Goal: Task Accomplishment & Management: Manage account settings

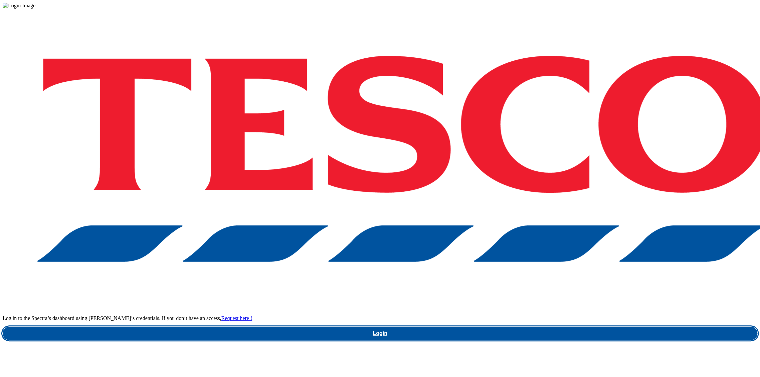
click at [554, 327] on link "Login" at bounding box center [380, 333] width 754 height 13
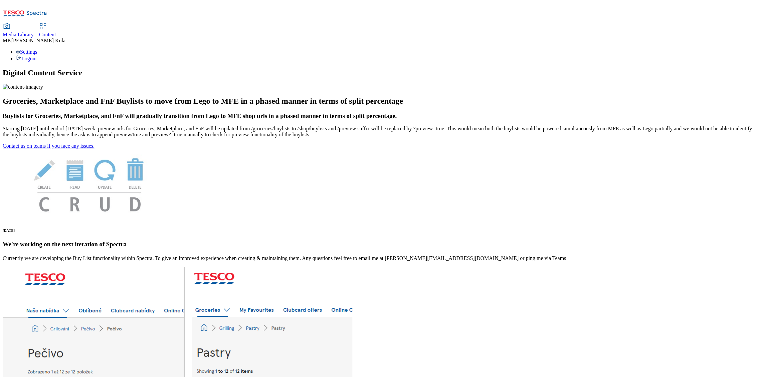
click at [56, 32] on span "Content" at bounding box center [47, 35] width 17 height 6
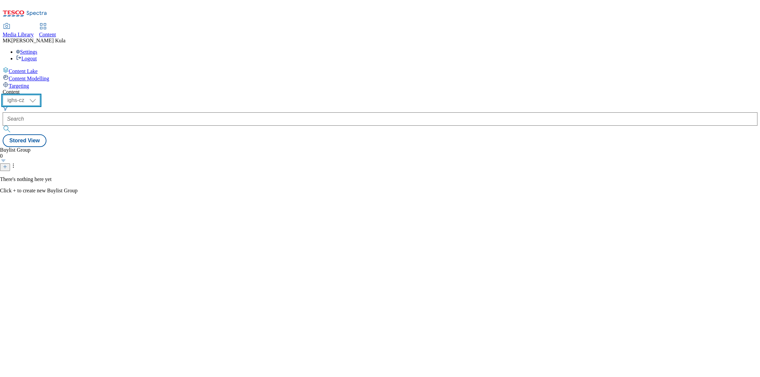
drag, startPoint x: 106, startPoint y: 53, endPoint x: 107, endPoint y: 58, distance: 5.5
click at [40, 95] on select "ighs-cz ighs-hu ighs-sk" at bounding box center [21, 100] width 37 height 11
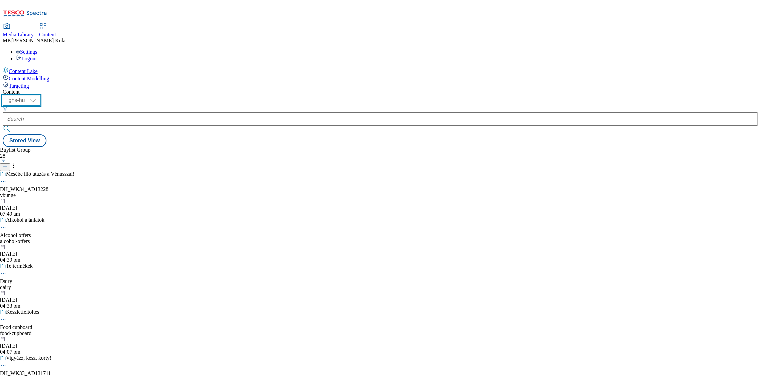
click at [40, 95] on select "ighs-cz ighs-hu ighs-sk" at bounding box center [21, 100] width 37 height 11
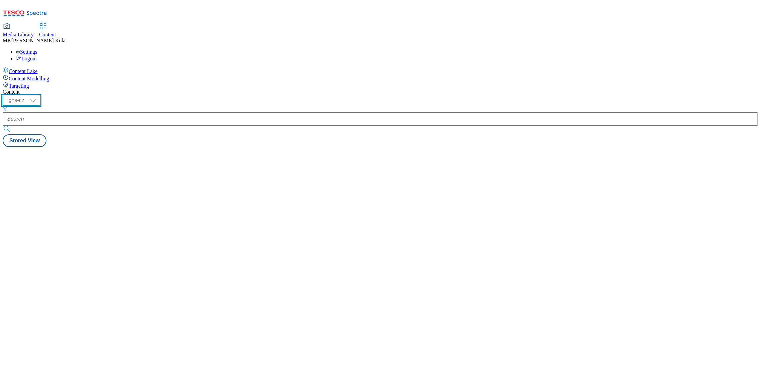
click at [40, 95] on select "ighs-cz ighs-hu ighs-sk" at bounding box center [21, 100] width 37 height 11
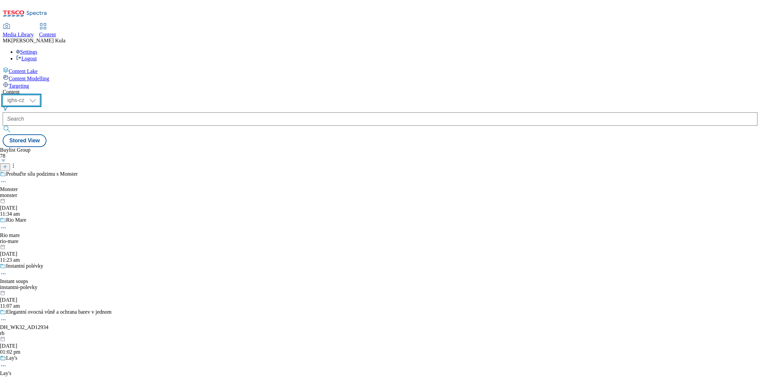
select select "ighs-hu"
click at [40, 95] on select "ighs-cz ighs-hu ighs-sk" at bounding box center [21, 100] width 37 height 11
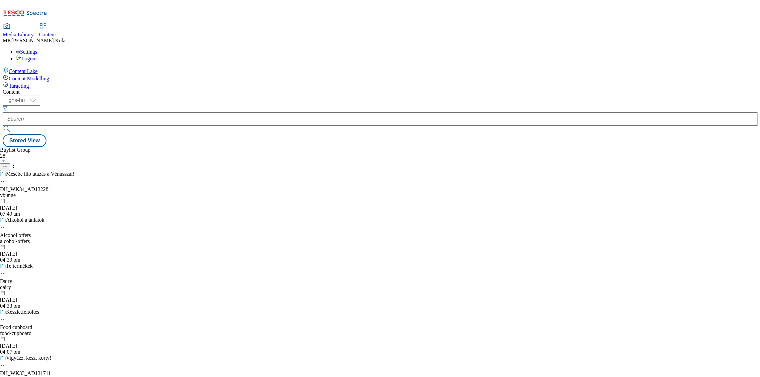
click at [142, 171] on div "Mesébe illő utazás a Vénusszal! DH_WK34_AD13228 vbunge 8 Oct 2025 07:49 am" at bounding box center [71, 194] width 142 height 46
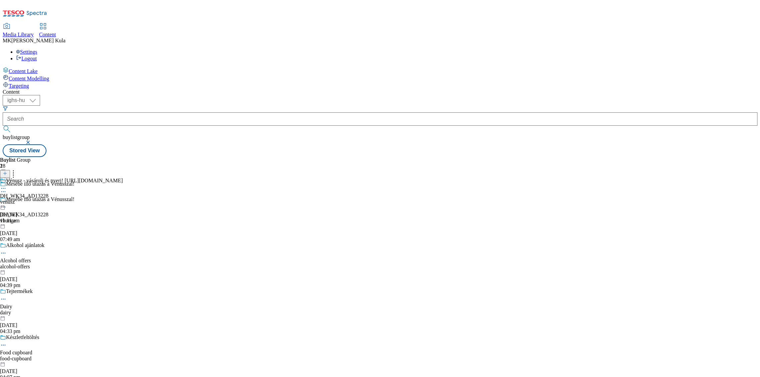
click at [7, 204] on icon at bounding box center [3, 207] width 7 height 7
click at [7, 185] on icon at bounding box center [3, 188] width 7 height 7
click at [42, 262] on span "Un-publish" at bounding box center [31, 264] width 21 height 5
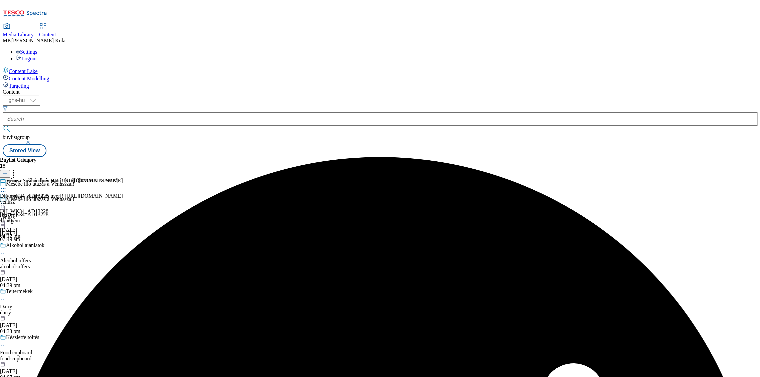
click at [7, 201] on icon at bounding box center [3, 204] width 7 height 7
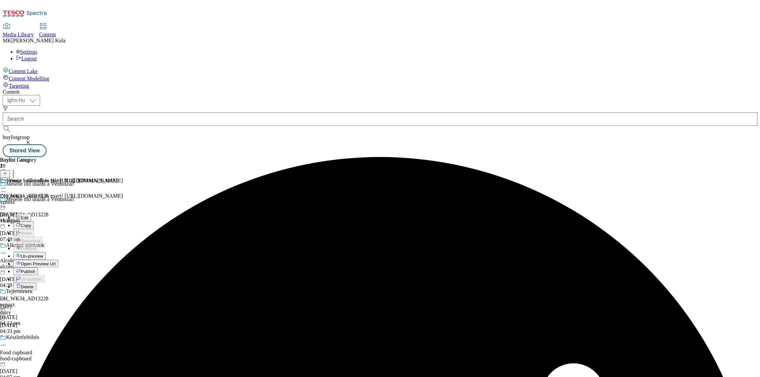
click at [43, 254] on span "Un-preview" at bounding box center [32, 256] width 22 height 5
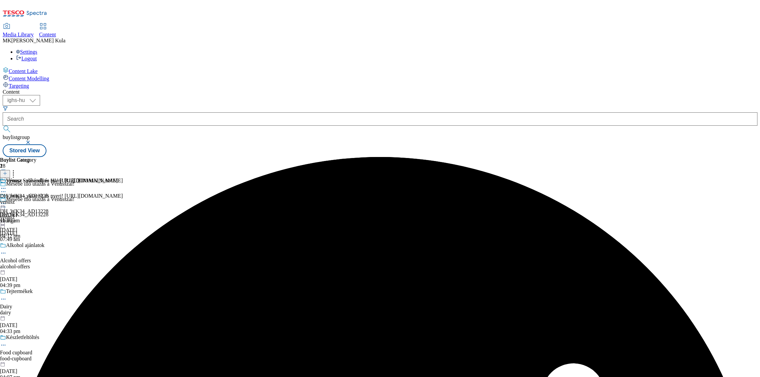
click at [7, 201] on icon at bounding box center [3, 204] width 7 height 7
click at [31, 214] on button "Edit" at bounding box center [22, 218] width 18 height 8
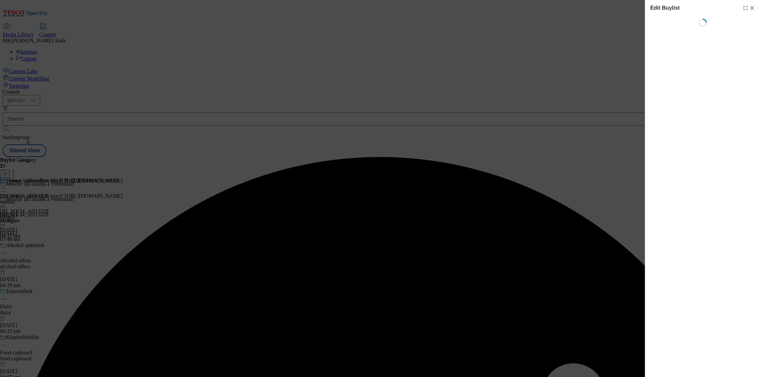
select select "evergreen"
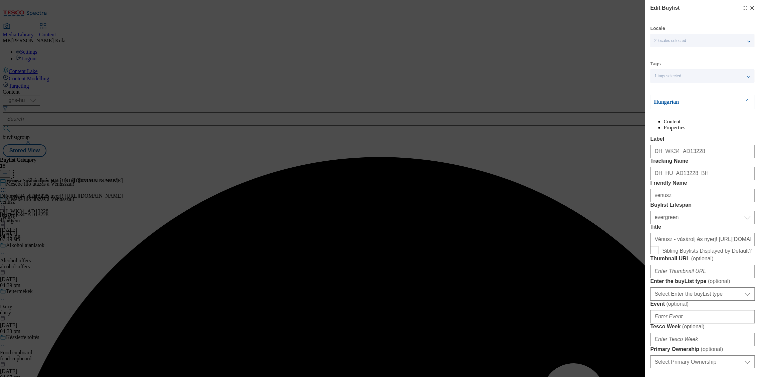
select select "Banner"
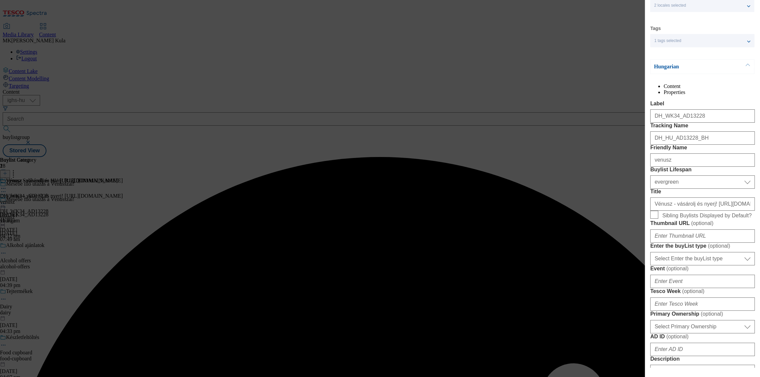
scroll to position [74, 0]
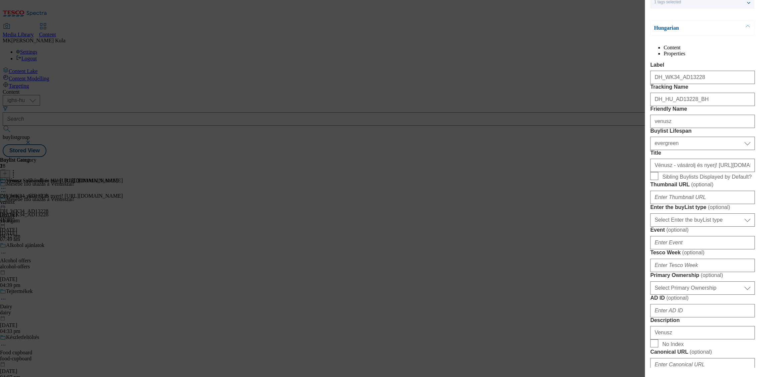
click at [629, 33] on div "Edit Buylist Locale 2 locales selected Hungarian English Tags 1 tags selected b…" at bounding box center [380, 188] width 760 height 377
click at [625, 40] on div "Edit Buylist Locale 2 locales selected Hungarian English Tags 1 tags selected b…" at bounding box center [380, 188] width 760 height 377
drag, startPoint x: 605, startPoint y: 113, endPoint x: 619, endPoint y: 109, distance: 15.3
click at [607, 109] on div "Edit Buylist Locale 2 locales selected Hungarian English Tags 1 tags selected b…" at bounding box center [380, 188] width 760 height 377
click at [611, 219] on div "Edit Buylist Locale 2 locales selected Hungarian English Tags 1 tags selected b…" at bounding box center [380, 188] width 760 height 377
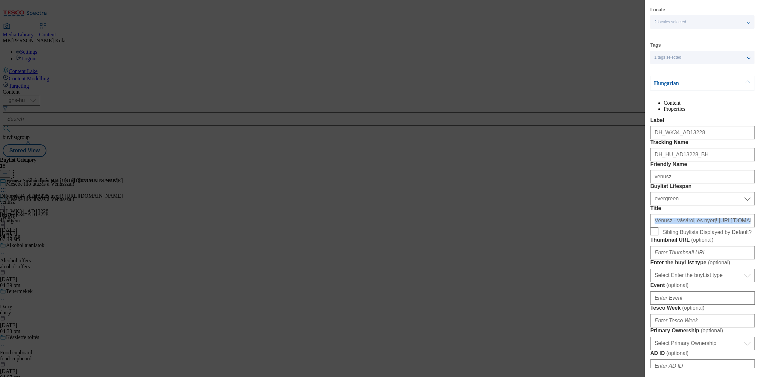
scroll to position [0, 0]
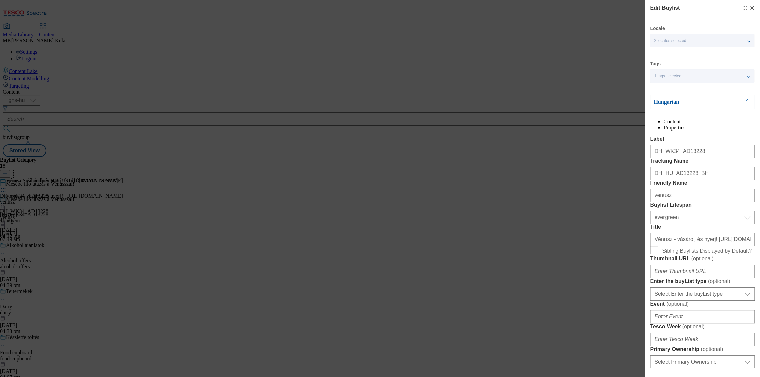
click at [750, 9] on line "Modal" at bounding box center [751, 8] width 3 height 3
select select "evergreen"
select select "Banner"
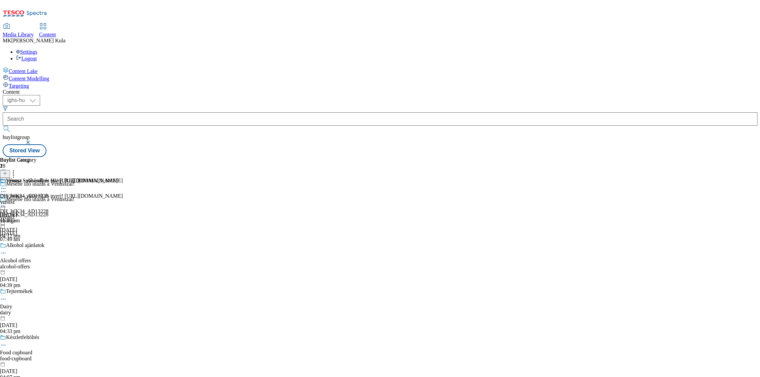
click at [7, 204] on icon at bounding box center [3, 207] width 7 height 7
click at [31, 217] on button "Edit" at bounding box center [22, 221] width 18 height 8
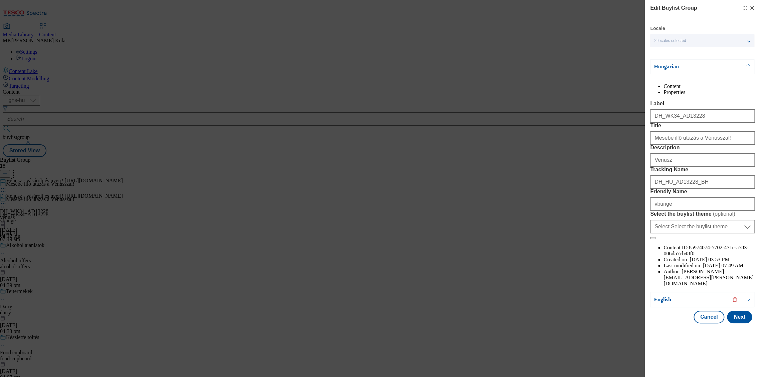
click at [678, 65] on p "Hungarian" at bounding box center [688, 66] width 70 height 7
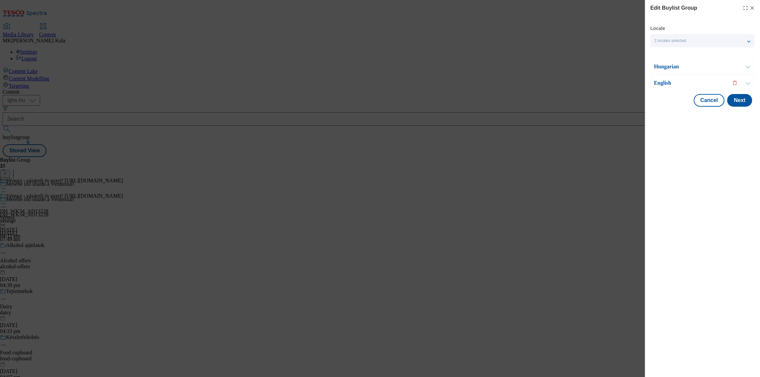
click at [674, 62] on div "Hungarian" at bounding box center [702, 66] width 104 height 15
click at [673, 72] on div "Hungarian" at bounding box center [702, 66] width 104 height 15
click at [672, 68] on p "Hungarian" at bounding box center [688, 66] width 70 height 7
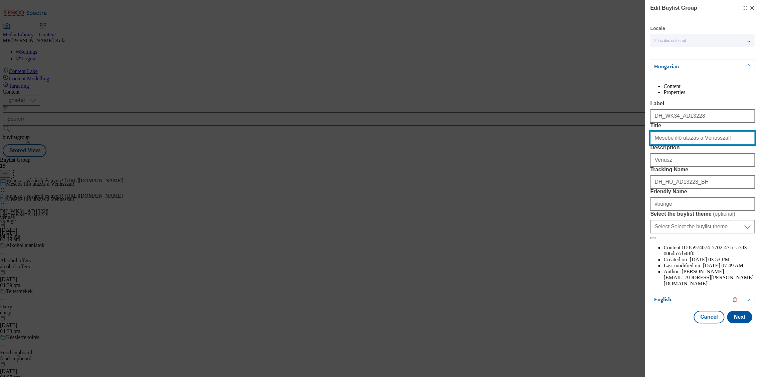
drag, startPoint x: 721, startPoint y: 162, endPoint x: 614, endPoint y: 162, distance: 106.8
click at [614, 162] on div "Edit Buylist Group Locale 2 locales selected Hungarian English Hungarian Conten…" at bounding box center [380, 188] width 760 height 377
paste input "Indulj mesébe illő utazásra"
type input "Indulj mesébe illő utazásra a Vénusszal!"
click at [700, 68] on p "Hungarian" at bounding box center [688, 66] width 70 height 7
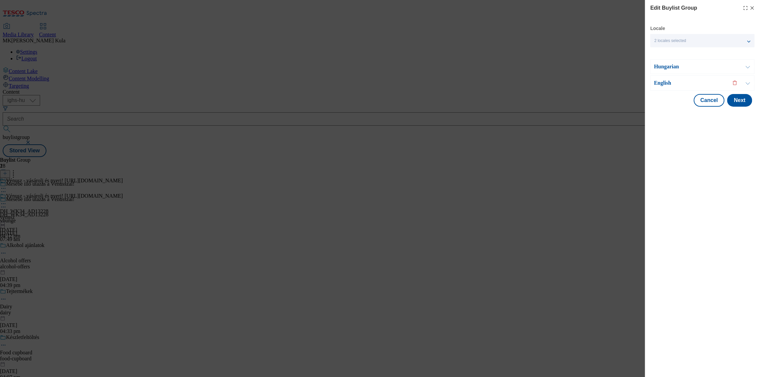
click at [684, 82] on p "English" at bounding box center [688, 83] width 70 height 7
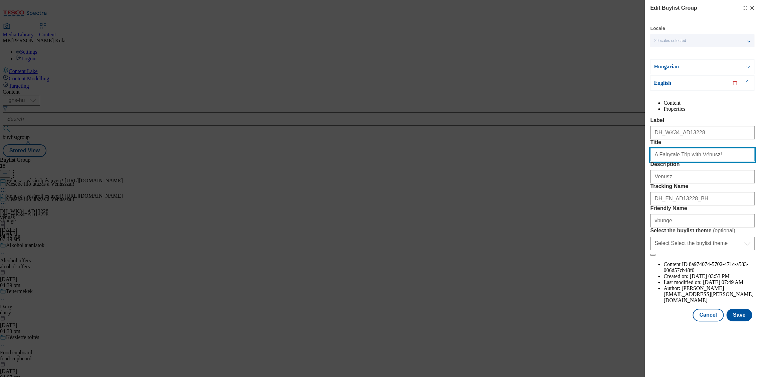
click at [718, 162] on input "A Fairytale Trip with Vénusz!" at bounding box center [702, 154] width 104 height 13
drag, startPoint x: 721, startPoint y: 179, endPoint x: 595, endPoint y: 178, distance: 125.5
click at [595, 178] on div "Edit Buylist Group Locale 2 locales selected Hungarian English Hungarian Conten…" at bounding box center [380, 188] width 760 height 377
paste input "Go on a fairytale journey"
type input "Go on a fairytale journey with Vénusz!"
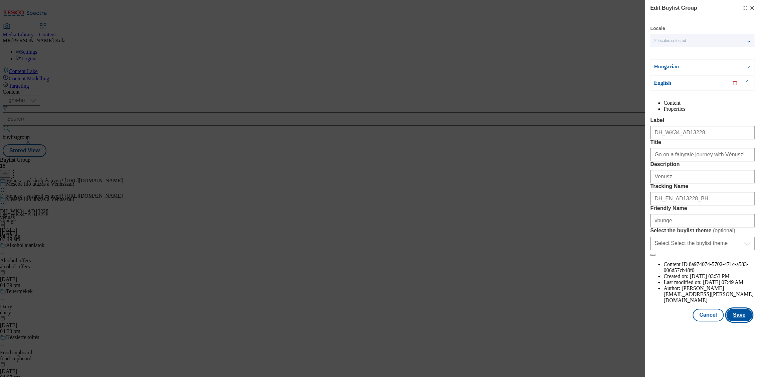
click at [746, 322] on button "Save" at bounding box center [739, 315] width 26 height 13
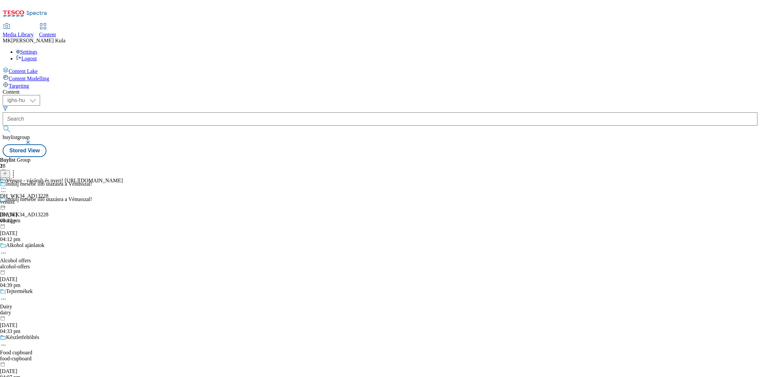
click at [7, 185] on icon at bounding box center [3, 188] width 7 height 7
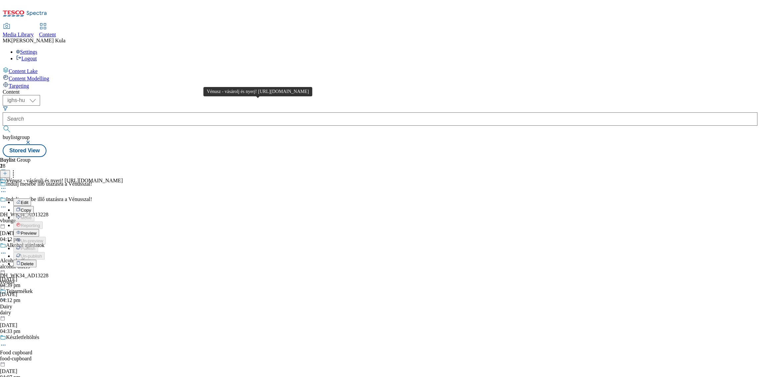
click at [123, 178] on div "Vénusz - vásárolj és nyerj! https://screvo.hu/venusz" at bounding box center [64, 181] width 117 height 6
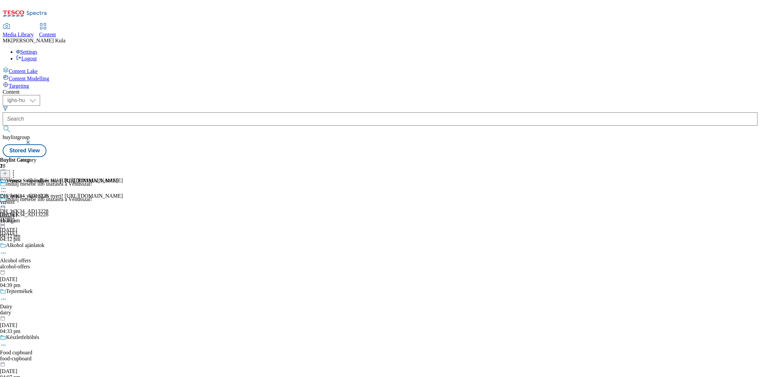
click at [123, 215] on div "venusz" at bounding box center [61, 218] width 123 height 6
click at [118, 199] on div "venusz" at bounding box center [59, 202] width 118 height 6
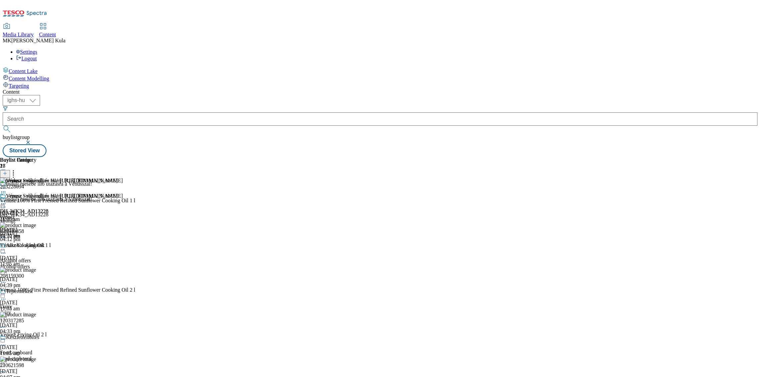
click at [7, 190] on icon at bounding box center [3, 193] width 7 height 7
click at [17, 169] on icon at bounding box center [13, 172] width 7 height 7
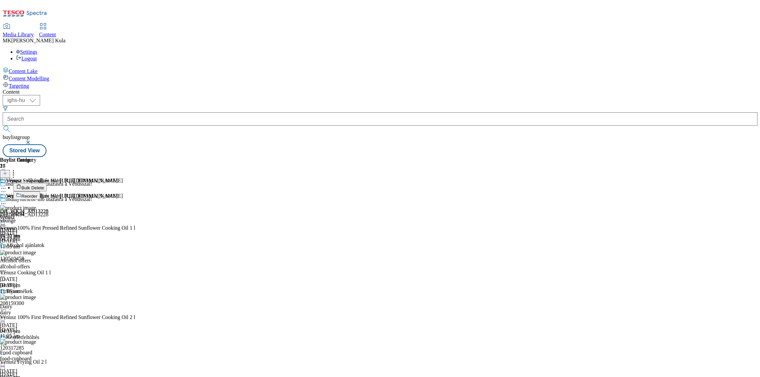
click at [44, 186] on span "Bulk Delete" at bounding box center [32, 188] width 23 height 5
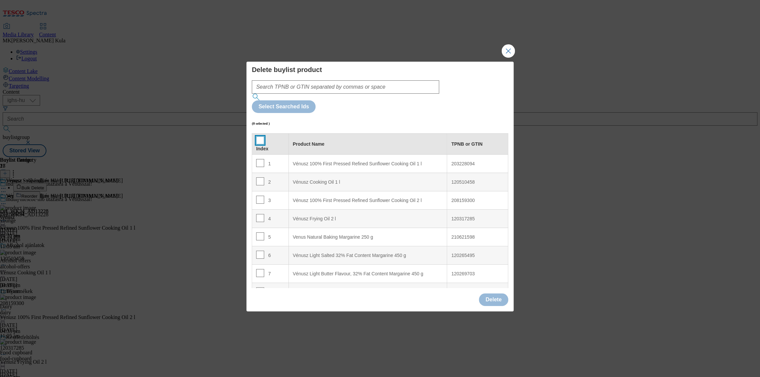
click at [260, 136] on input "Modal" at bounding box center [260, 140] width 8 height 8
checkbox input "true"
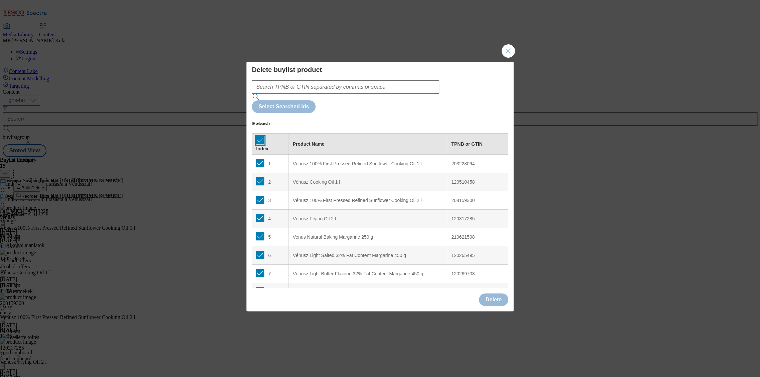
checkbox input "true"
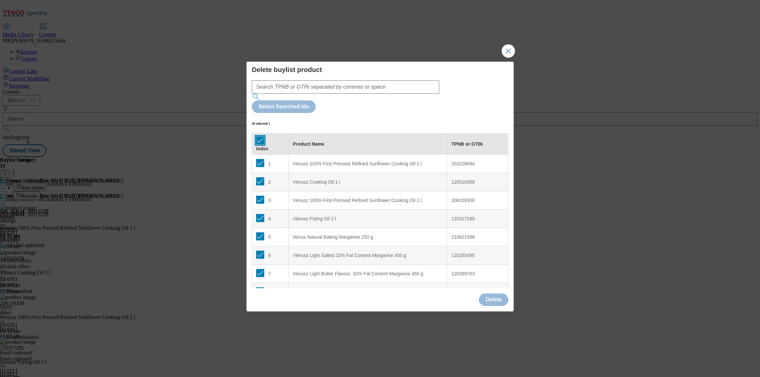
checkbox input "true"
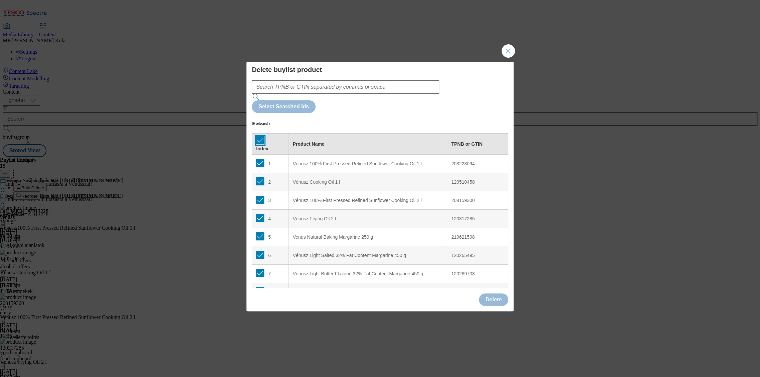
checkbox input "true"
click at [499, 294] on button "Delete" at bounding box center [493, 300] width 29 height 13
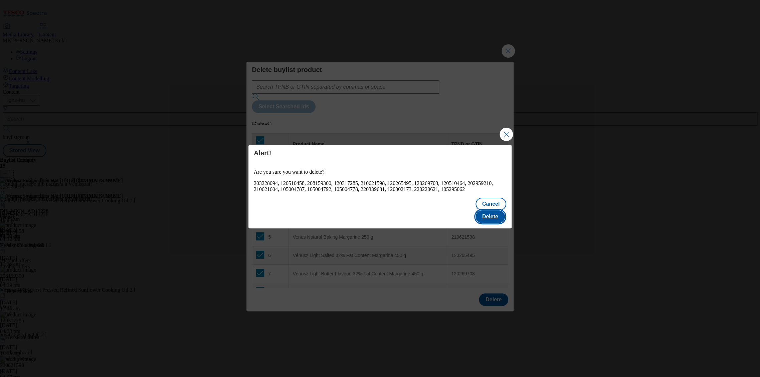
click at [489, 211] on button "Delete" at bounding box center [489, 217] width 29 height 13
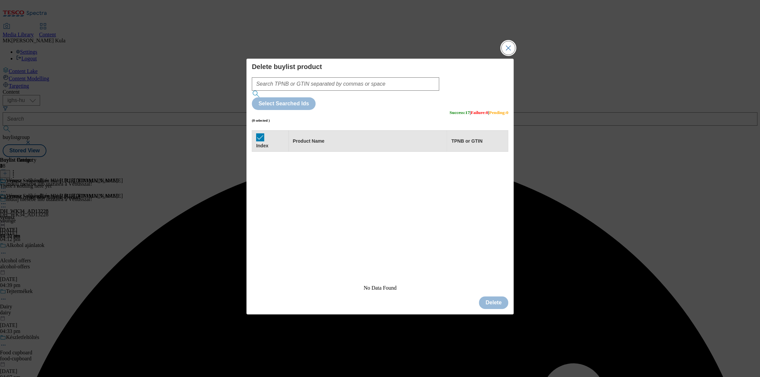
click at [509, 55] on button "Close Modal" at bounding box center [507, 47] width 13 height 13
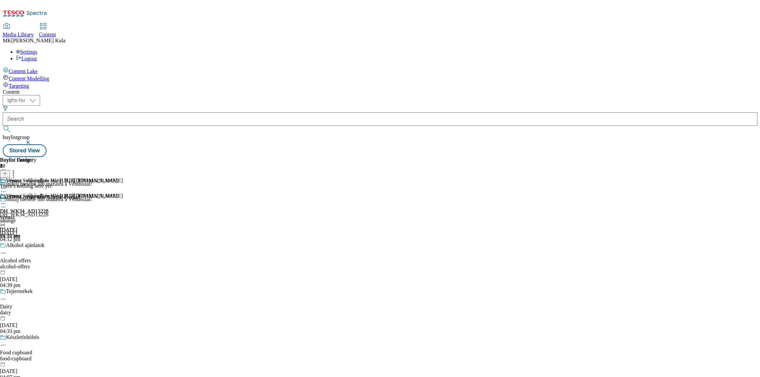
click at [7, 171] on icon at bounding box center [5, 173] width 5 height 5
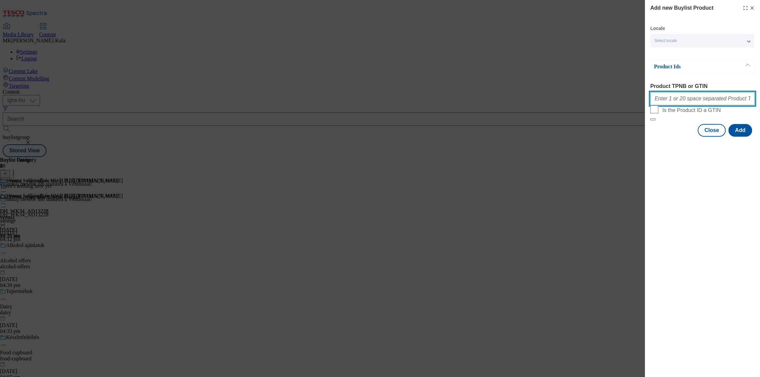
click at [673, 102] on input "Product TPNB or GTIN" at bounding box center [702, 98] width 104 height 13
paste input "203228094 208159300 209484142 202959210 120510470 120510464 105004778 105004787…"
type input "203228094 208159300 209484142 202959210 120510470 120510464 105004778 105004787…"
click at [715, 241] on div "Add new Buylist Product Locale Select locale Hungarian English Product Ids Prod…" at bounding box center [701, 188] width 115 height 377
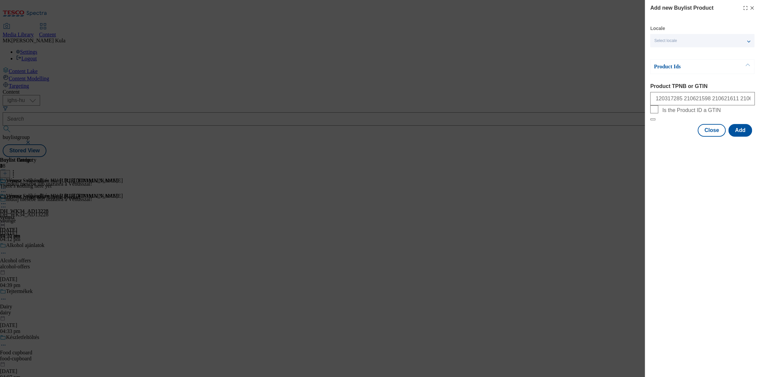
scroll to position [0, 0]
click at [739, 137] on button "Add" at bounding box center [740, 130] width 24 height 13
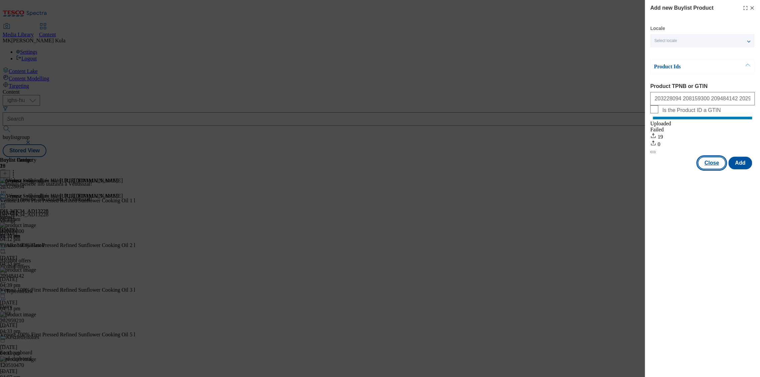
click at [712, 170] on button "Close" at bounding box center [711, 163] width 28 height 13
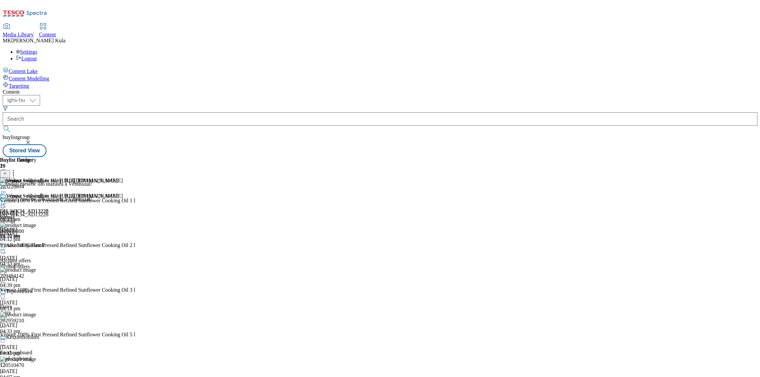
click at [6, 204] on circle at bounding box center [5, 204] width 1 height 1
click at [36, 246] on span "Preview" at bounding box center [29, 248] width 16 height 5
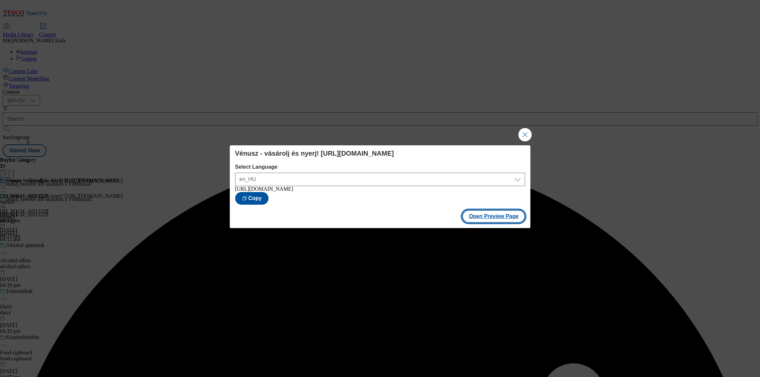
click at [493, 221] on button "Open Preview Page" at bounding box center [493, 216] width 63 height 13
drag, startPoint x: 523, startPoint y: 136, endPoint x: 479, endPoint y: 135, distance: 44.4
click at [523, 136] on button "Close Modal" at bounding box center [524, 134] width 13 height 13
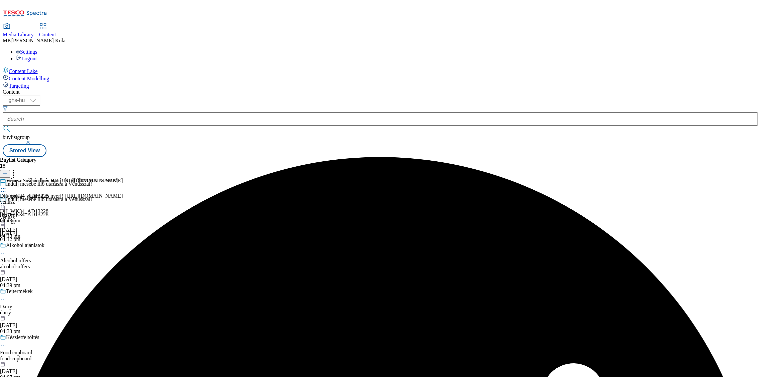
click at [7, 201] on icon at bounding box center [3, 204] width 7 height 7
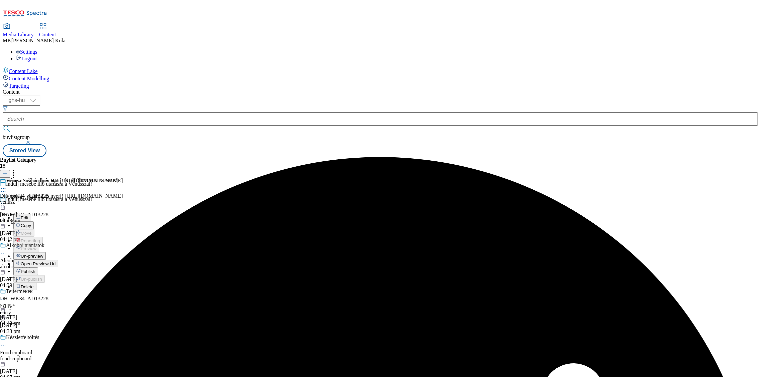
click at [38, 268] on button "Publish" at bounding box center [25, 272] width 25 height 8
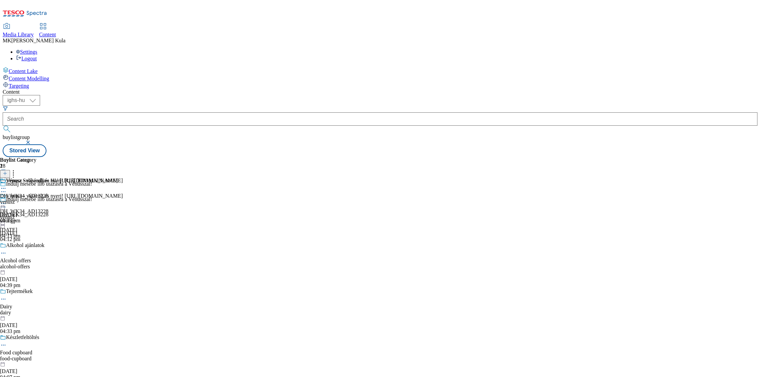
click at [7, 201] on icon at bounding box center [3, 204] width 7 height 7
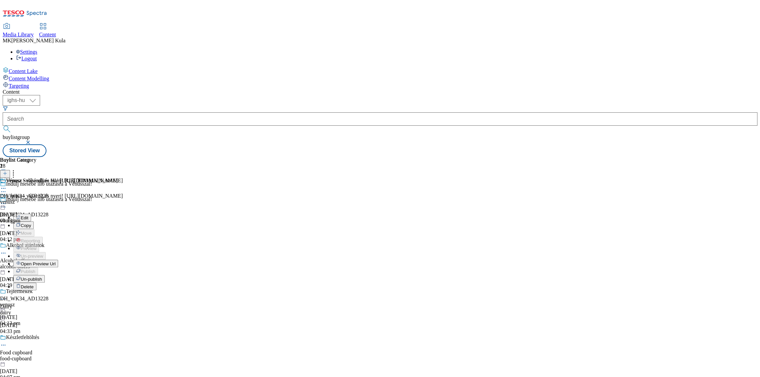
click at [55, 262] on span "Open Preview Url" at bounding box center [38, 264] width 35 height 5
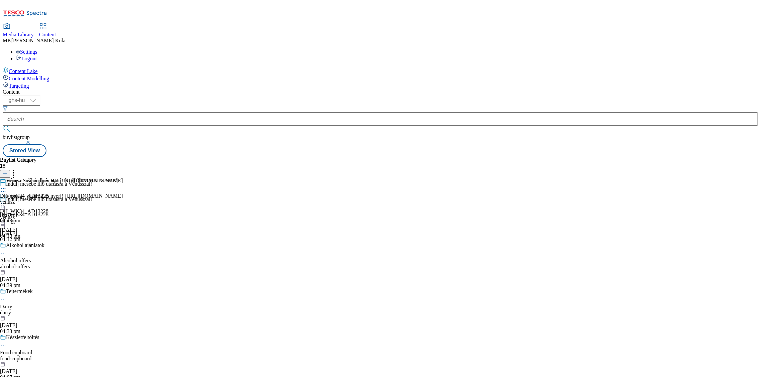
click at [7, 201] on icon at bounding box center [3, 204] width 7 height 7
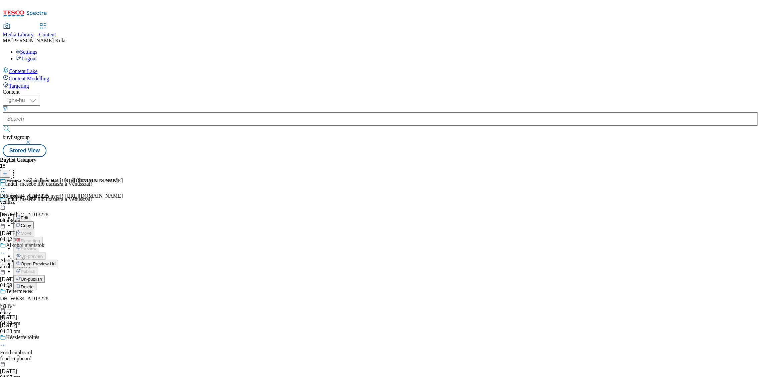
click at [55, 262] on span "Open Preview Url" at bounding box center [38, 264] width 35 height 5
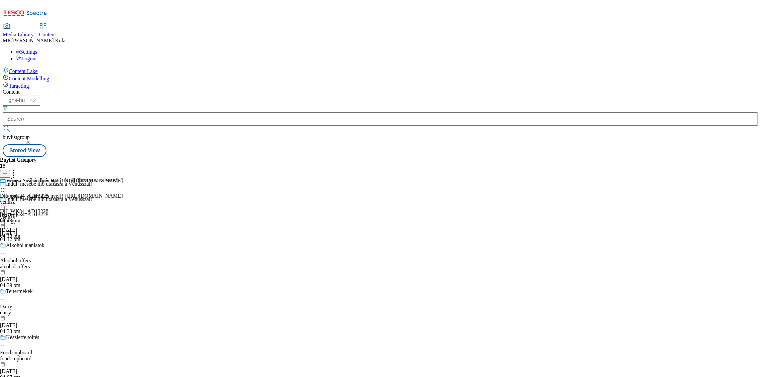
click at [7, 201] on icon at bounding box center [3, 204] width 7 height 7
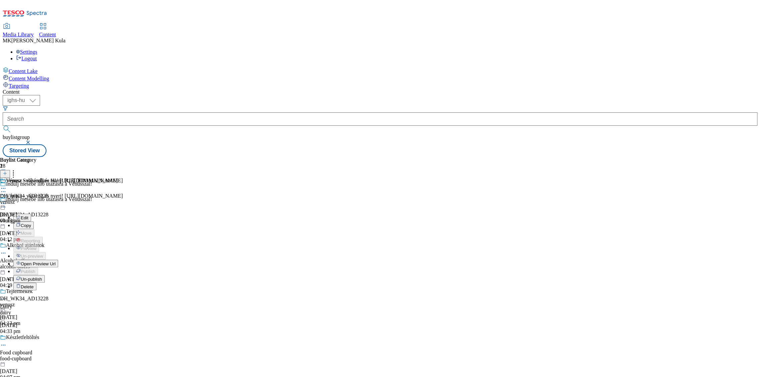
click at [42, 277] on span "Un-publish" at bounding box center [31, 279] width 21 height 5
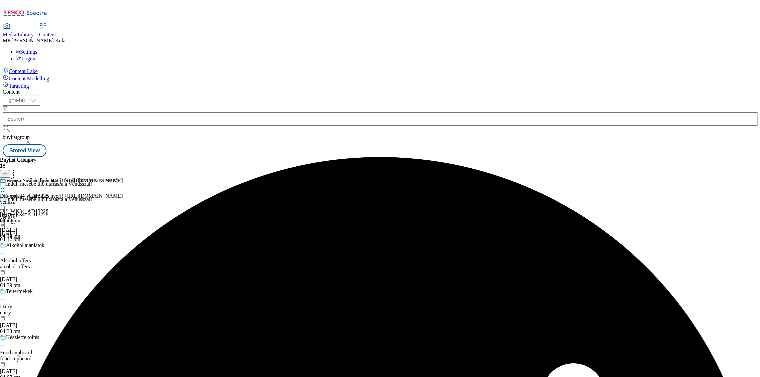
click at [123, 193] on div "Vénusz - vásárolj és nyerj! https://screvo.hu/venusz DH_WK34_AD13228 venusz 8 O…" at bounding box center [61, 216] width 123 height 46
click at [7, 201] on icon at bounding box center [3, 204] width 7 height 7
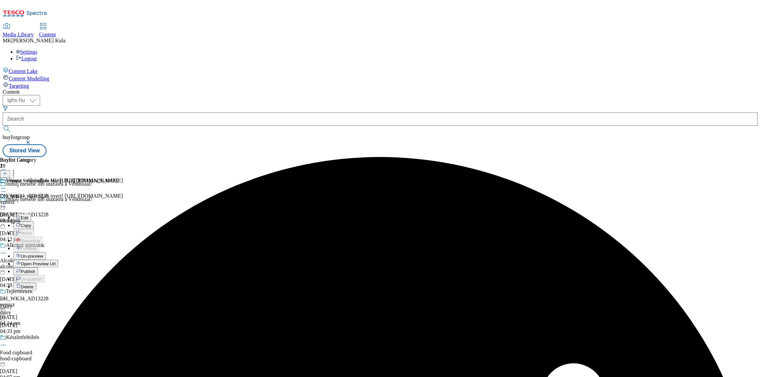
click at [123, 214] on ul "Edit Copy Move Reporting Preview Un-preview Open Preview Url Publish Un-publish…" at bounding box center [61, 252] width 123 height 77
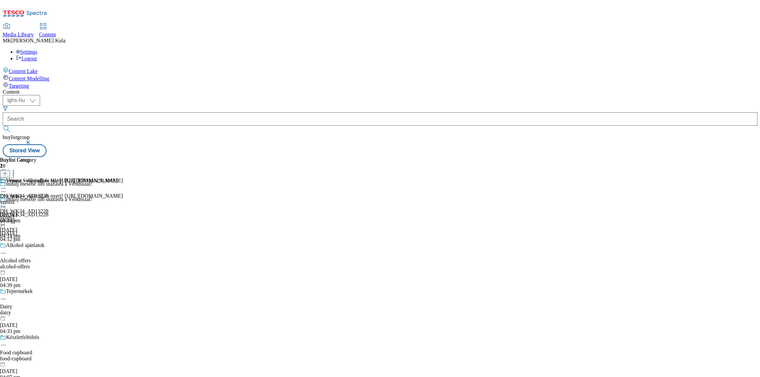
click at [123, 215] on div "venusz" at bounding box center [61, 218] width 123 height 6
click at [7, 201] on icon at bounding box center [3, 204] width 7 height 7
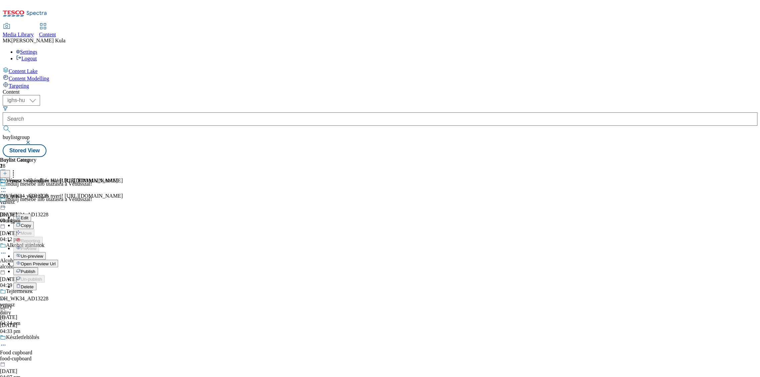
click at [43, 254] on span "Un-preview" at bounding box center [32, 256] width 22 height 5
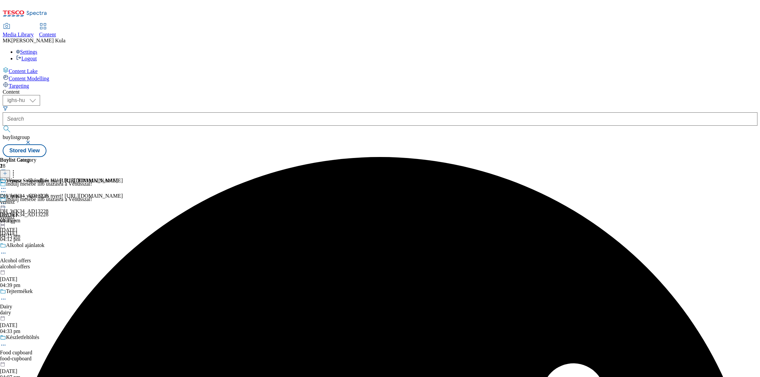
click at [118, 199] on div "venusz" at bounding box center [59, 202] width 118 height 6
click at [118, 215] on div "venusz" at bounding box center [59, 218] width 118 height 6
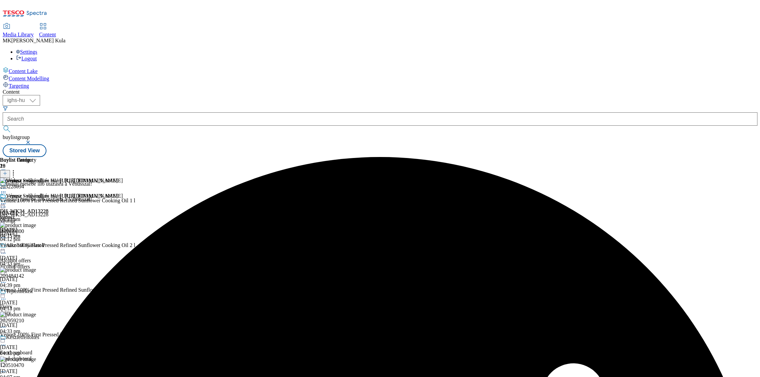
click at [7, 201] on icon at bounding box center [3, 204] width 7 height 7
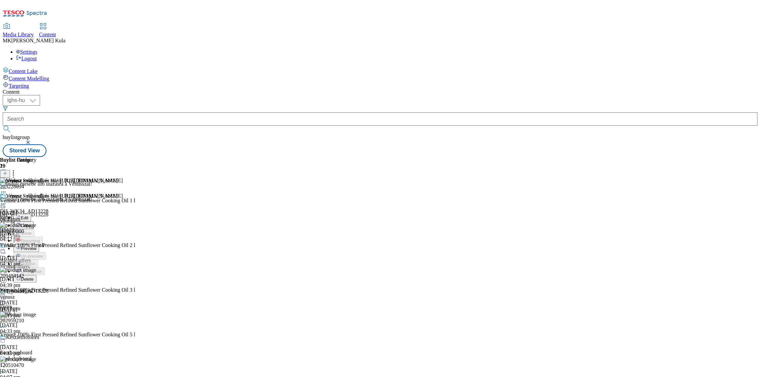
click at [7, 171] on icon at bounding box center [5, 173] width 5 height 5
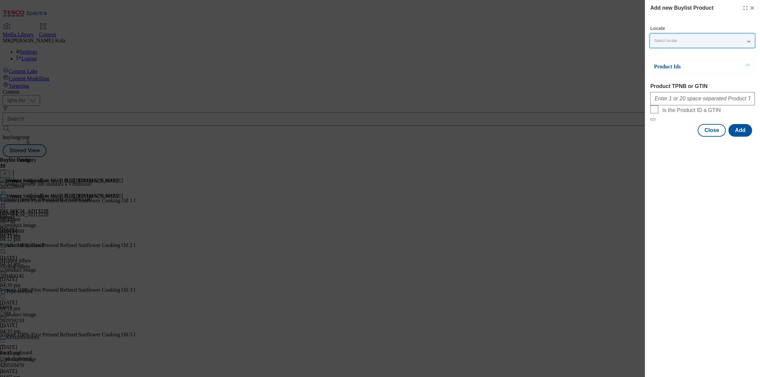
click at [694, 40] on div "Select locale" at bounding box center [702, 40] width 104 height 13
click at [752, 6] on icon "Modal" at bounding box center [751, 7] width 5 height 5
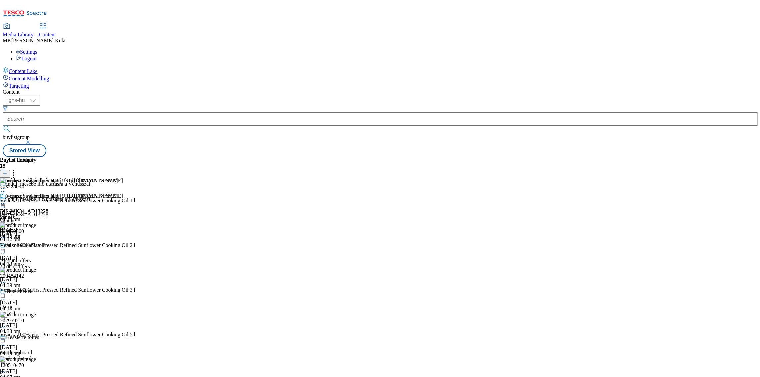
click at [17, 169] on icon at bounding box center [13, 172] width 7 height 7
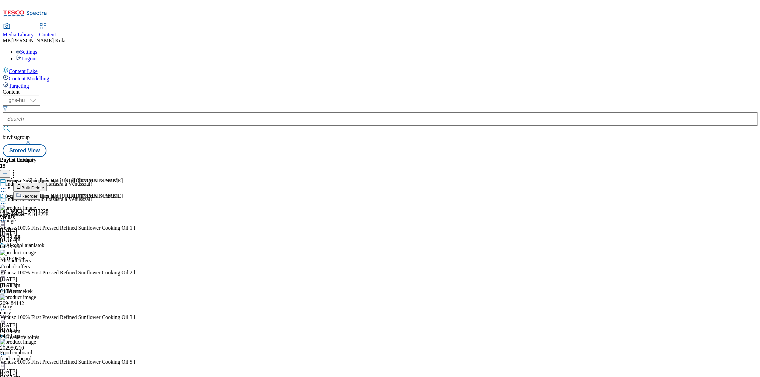
click at [47, 183] on button "Bulk Delete" at bounding box center [29, 187] width 33 height 8
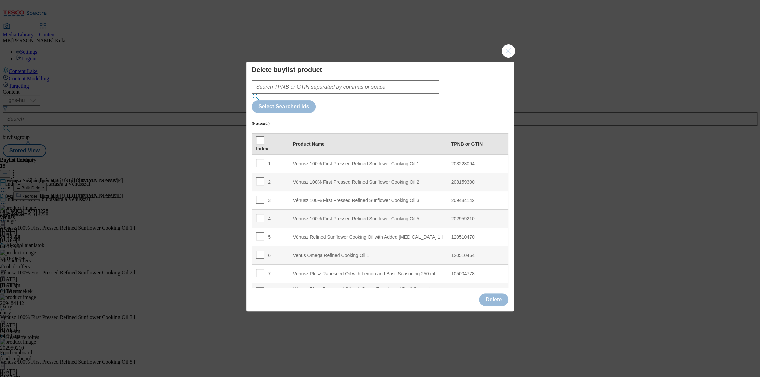
click at [263, 136] on div "Index" at bounding box center [270, 143] width 28 height 15
click at [260, 136] on input "Modal" at bounding box center [260, 140] width 8 height 8
checkbox input "true"
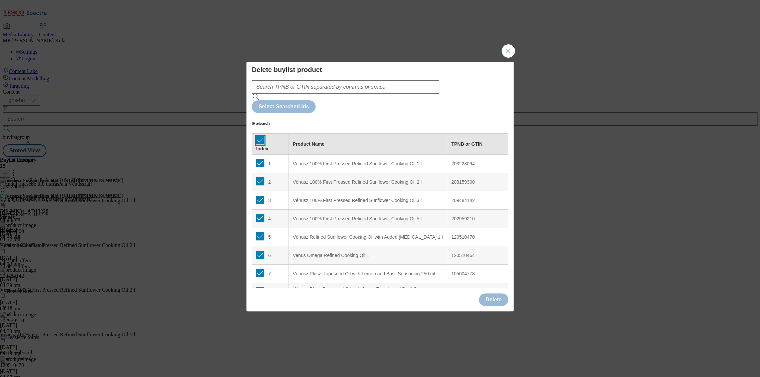
checkbox input "true"
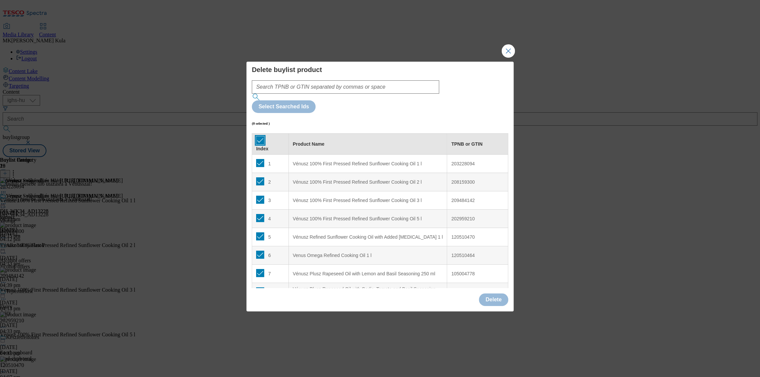
checkbox input "true"
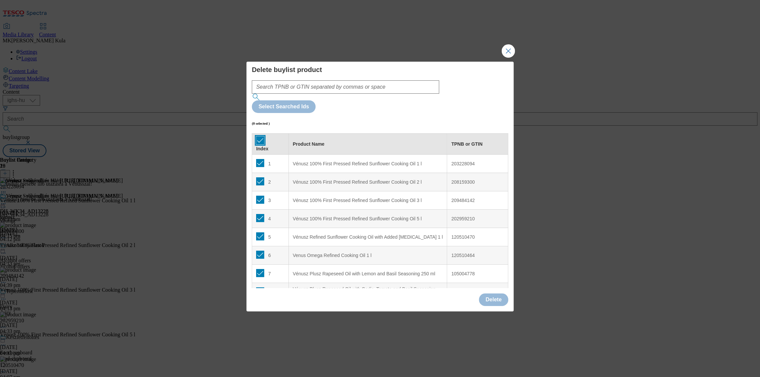
checkbox input "true"
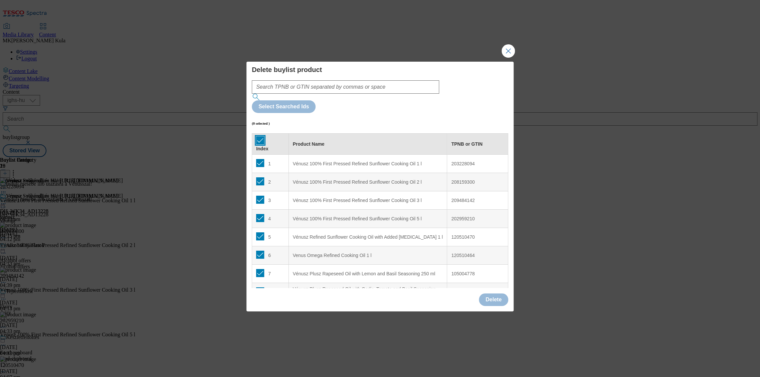
checkbox input "true"
click at [494, 294] on button "Delete" at bounding box center [493, 300] width 29 height 13
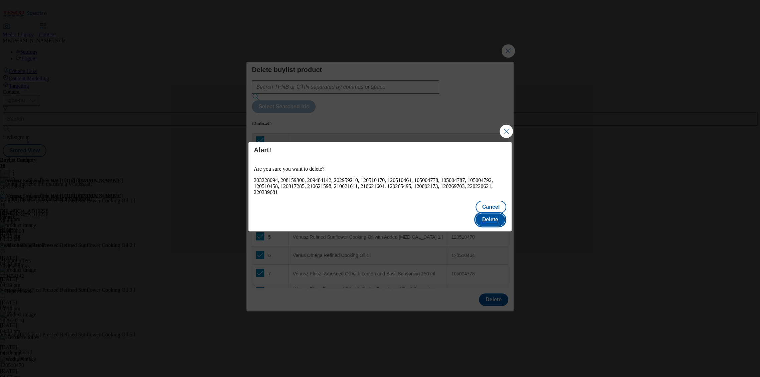
click at [498, 214] on button "Delete" at bounding box center [489, 220] width 29 height 13
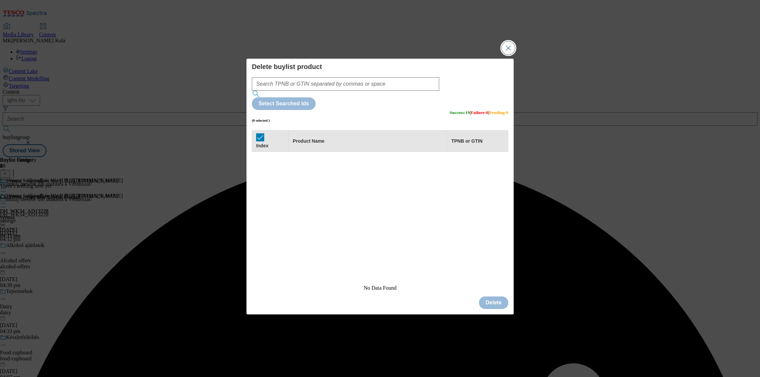
click at [505, 55] on button "Close Modal" at bounding box center [507, 47] width 13 height 13
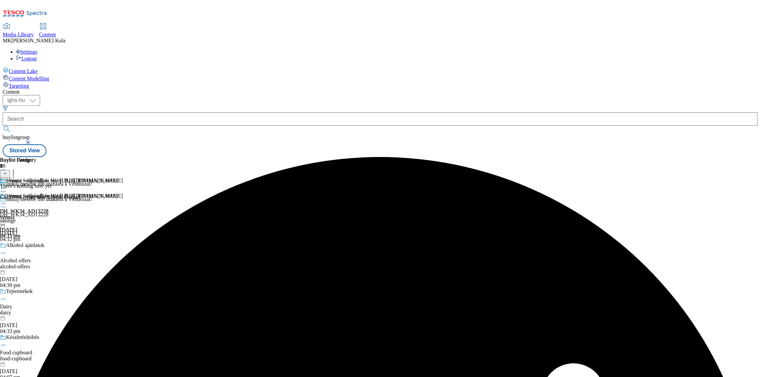
click at [7, 171] on icon at bounding box center [5, 173] width 5 height 5
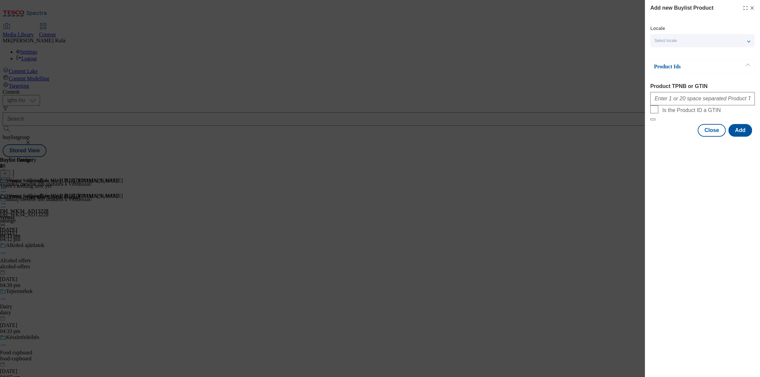
click at [672, 41] on span "Select locale" at bounding box center [665, 40] width 23 height 5
click at [660, 69] on input "English" at bounding box center [658, 69] width 8 height 8
click at [706, 243] on div "Add new Buylist Product Locale 2 locales selected Hungarian English Product Ids…" at bounding box center [701, 188] width 115 height 377
click at [667, 101] on input "Product TPNB or GTIN" at bounding box center [702, 98] width 104 height 13
paste input "203228094 208159300 209484142 202959210 120510470 120510464 105004778 105004787…"
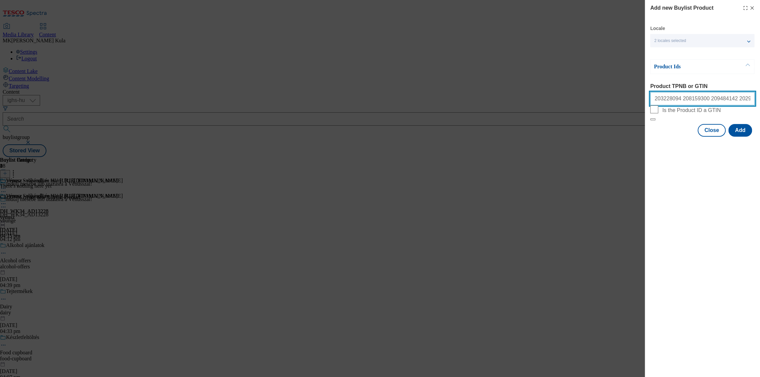
scroll to position [0, 281]
type input "203228094 208159300 209484142 202959210 120510470 120510464 105004778 105004787…"
click at [707, 257] on div "Add new Buylist Product Locale 2 locales selected Hungarian English Product Ids…" at bounding box center [701, 188] width 115 height 377
click at [741, 137] on button "Add" at bounding box center [740, 130] width 24 height 13
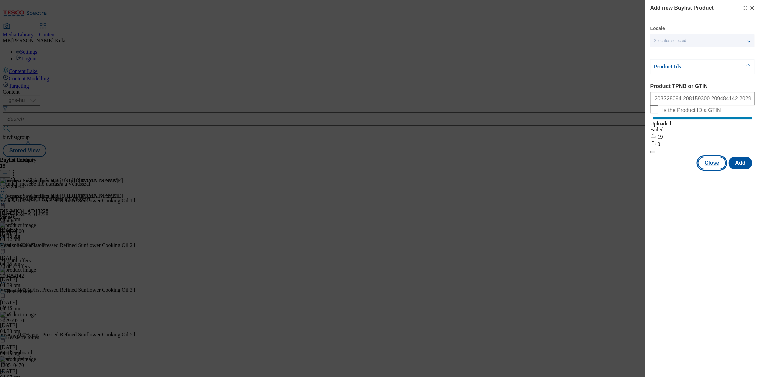
click at [709, 170] on button "Close" at bounding box center [711, 163] width 28 height 13
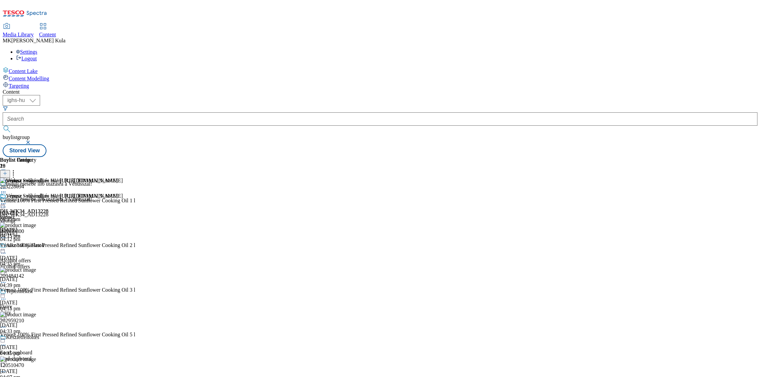
click at [7, 201] on icon at bounding box center [3, 204] width 7 height 7
click at [36, 246] on span "Preview" at bounding box center [29, 248] width 16 height 5
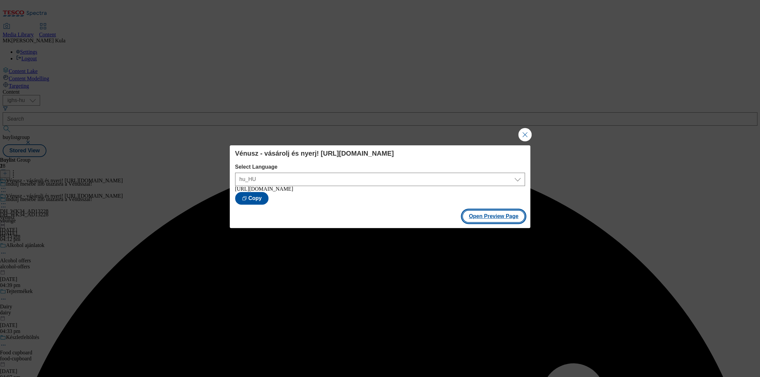
click at [491, 221] on button "Open Preview Page" at bounding box center [493, 216] width 63 height 13
click at [527, 130] on button "Close Modal" at bounding box center [524, 134] width 13 height 13
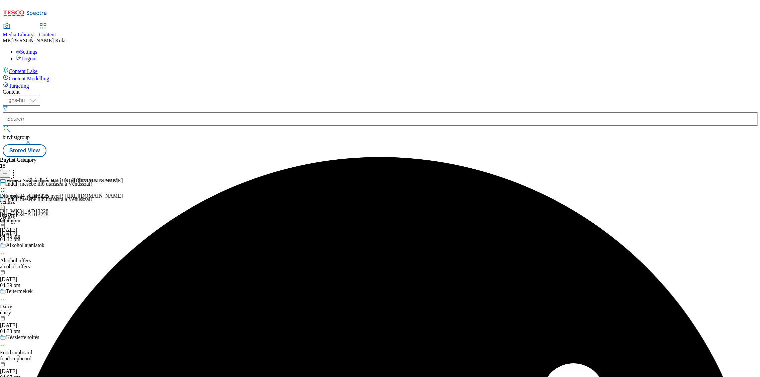
click at [7, 201] on icon at bounding box center [3, 204] width 7 height 7
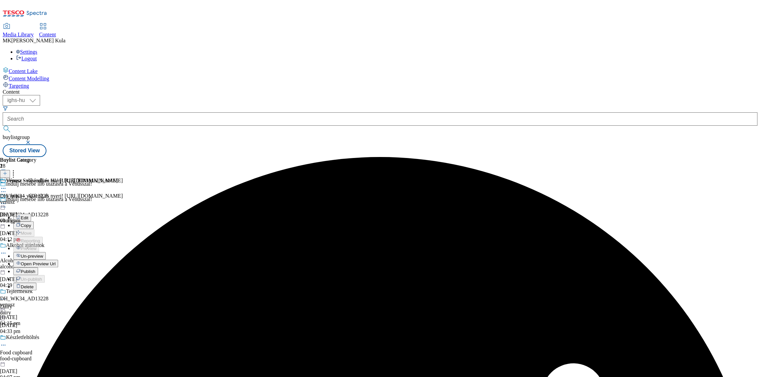
click at [38, 268] on button "Publish" at bounding box center [25, 272] width 25 height 8
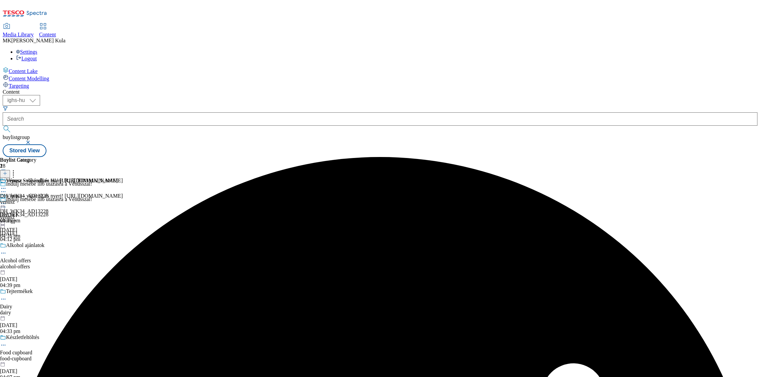
click at [123, 215] on div "venusz" at bounding box center [61, 218] width 123 height 6
click at [118, 199] on div "venusz" at bounding box center [59, 202] width 118 height 6
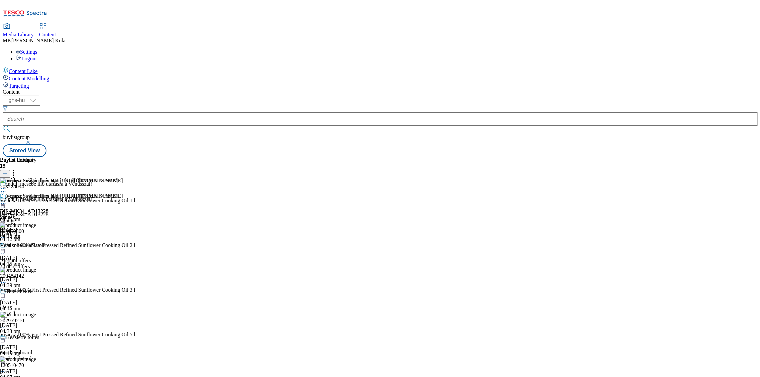
click at [7, 201] on icon at bounding box center [3, 204] width 7 height 7
click at [638, 157] on div "Buylist Group 28 Indulj mesébe illő utazásra a Vénusszal! Indulj mesébe illő ut…" at bounding box center [380, 157] width 754 height 0
click at [17, 169] on icon at bounding box center [13, 172] width 7 height 7
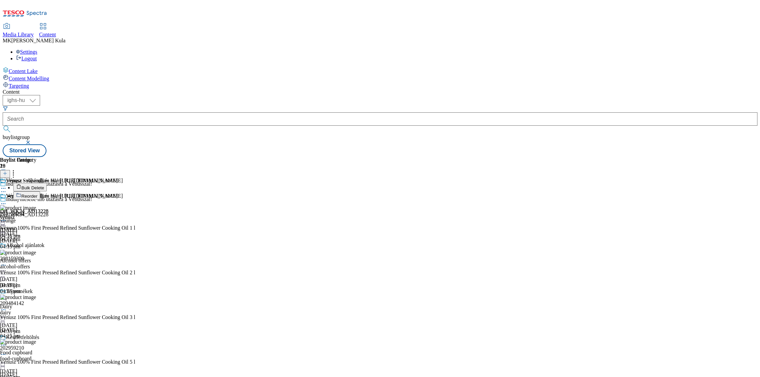
click at [609, 157] on div "Buylist Group 28 Indulj mesébe illő utazásra a Vénusszal! Indulj mesébe illő ut…" at bounding box center [380, 157] width 754 height 0
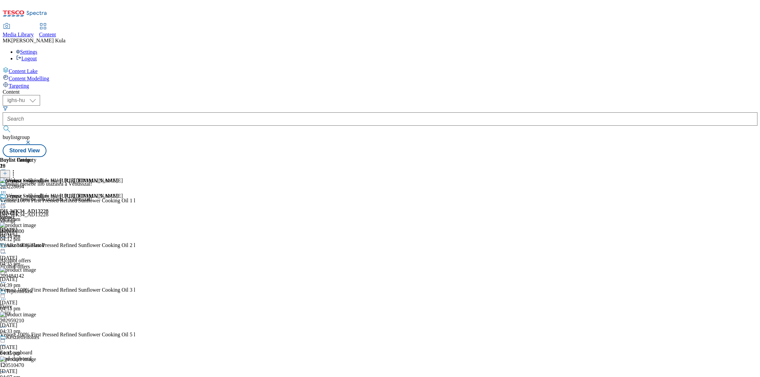
click at [17, 169] on icon at bounding box center [13, 172] width 7 height 7
click at [196, 157] on div "Buylist Product 19" at bounding box center [98, 167] width 196 height 21
click at [7, 171] on icon at bounding box center [5, 173] width 5 height 5
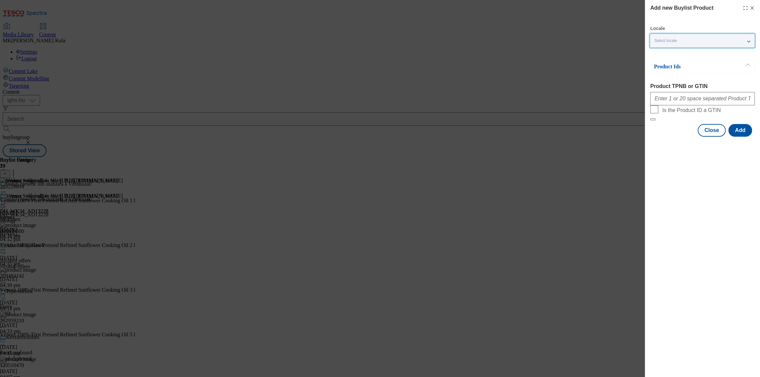
click at [670, 41] on span "Select locale" at bounding box center [665, 40] width 23 height 5
click at [711, 293] on div "Add new Buylist Product Locale Select locale Hungarian English Product Ids Prod…" at bounding box center [701, 188] width 115 height 377
click at [753, 8] on icon "Modal" at bounding box center [751, 7] width 5 height 5
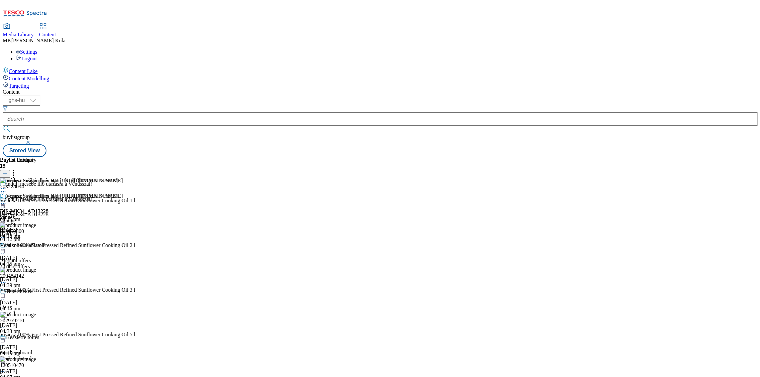
click at [118, 215] on div "venusz" at bounding box center [59, 218] width 118 height 6
click at [7, 201] on icon at bounding box center [3, 204] width 7 height 7
click at [123, 193] on div "Vénusz - vásárolj és nyerj! https://screvo.hu/venusz DH_WK34_AD13228 venusz 8 O…" at bounding box center [61, 216] width 123 height 46
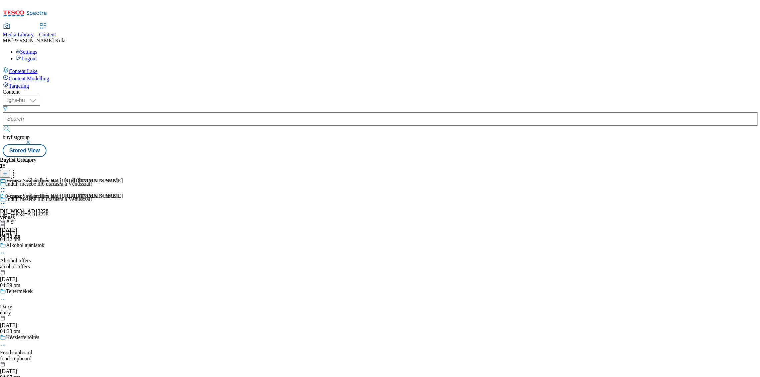
click at [123, 215] on div "venusz" at bounding box center [61, 218] width 123 height 6
click at [7, 201] on icon at bounding box center [3, 204] width 7 height 7
click at [55, 262] on span "Open Preview Url" at bounding box center [38, 264] width 35 height 5
click at [7, 201] on icon at bounding box center [3, 204] width 7 height 7
click at [55, 262] on span "Open Preview Url" at bounding box center [38, 264] width 35 height 5
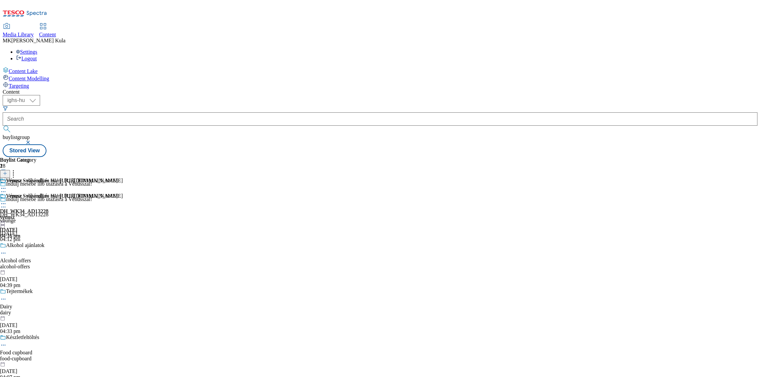
click at [7, 201] on icon at bounding box center [3, 204] width 7 height 7
click at [31, 214] on button "Edit" at bounding box center [22, 218] width 18 height 8
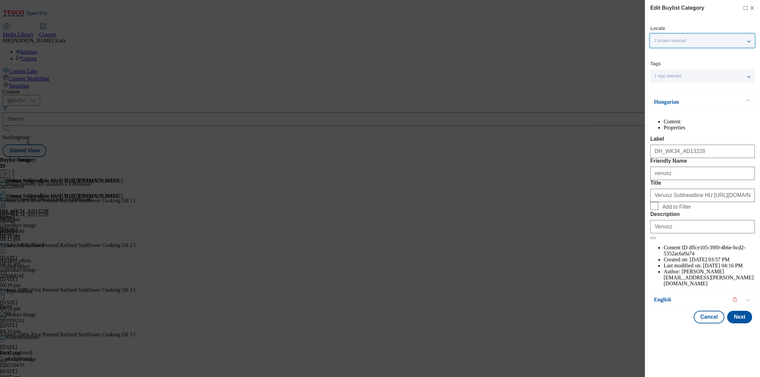
click at [678, 40] on span "2 locales selected" at bounding box center [670, 40] width 32 height 5
click at [597, 33] on div "Edit Buylist Category Locale 2 locales selected Hungarian English Tags 1 tags s…" at bounding box center [380, 188] width 760 height 377
click at [712, 324] on button "Cancel" at bounding box center [708, 317] width 31 height 13
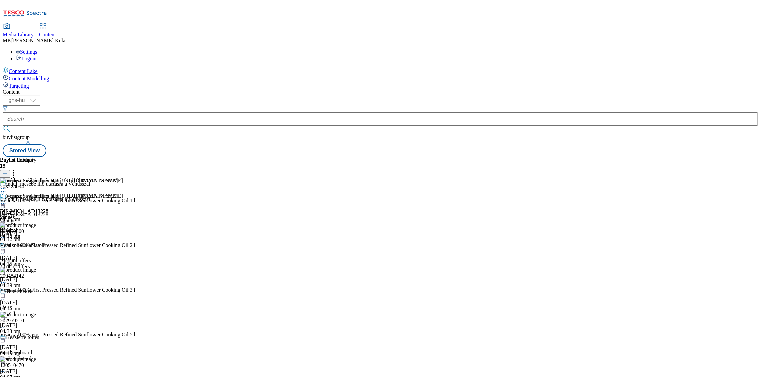
click at [17, 169] on icon at bounding box center [13, 172] width 7 height 7
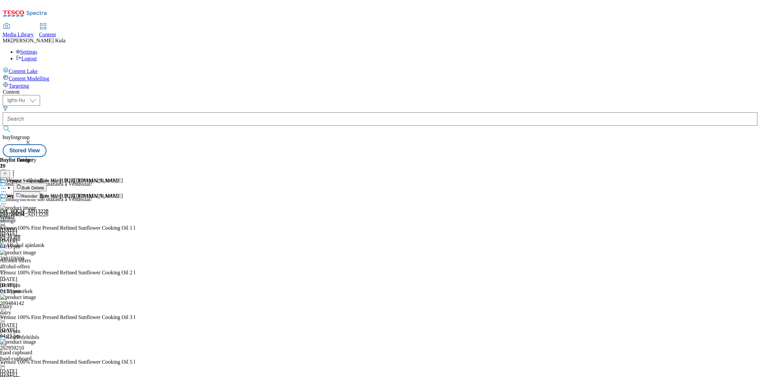
click at [605, 157] on div "Buylist Group 28 Indulj mesébe illő utazásra a Vénusszal! Indulj mesébe illő ut…" at bounding box center [380, 157] width 754 height 0
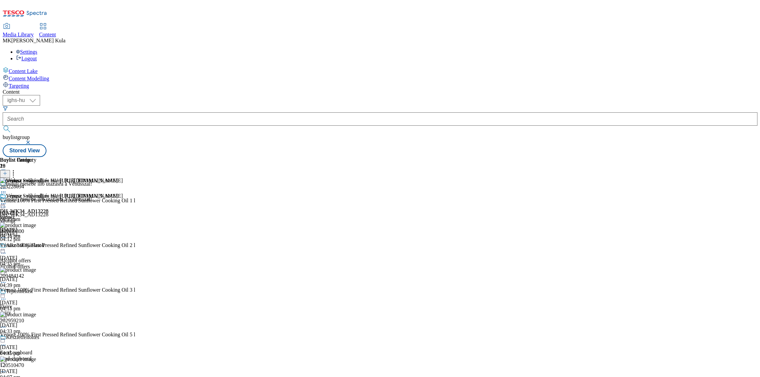
click at [7, 171] on icon at bounding box center [5, 173] width 5 height 5
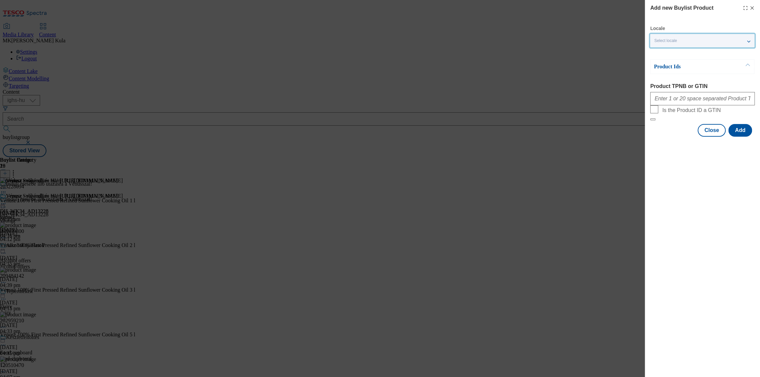
click at [679, 42] on div "Select locale" at bounding box center [702, 40] width 104 height 13
click at [752, 7] on icon "Modal" at bounding box center [751, 7] width 5 height 5
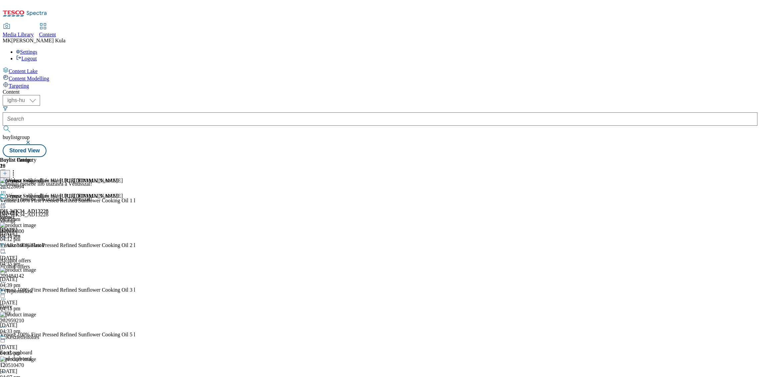
click at [123, 193] on div "Vénusz - vásárolj és nyerj! https://screvo.hu/venusz DH_WK34_AD13228 venusz 8 O…" at bounding box center [61, 216] width 123 height 46
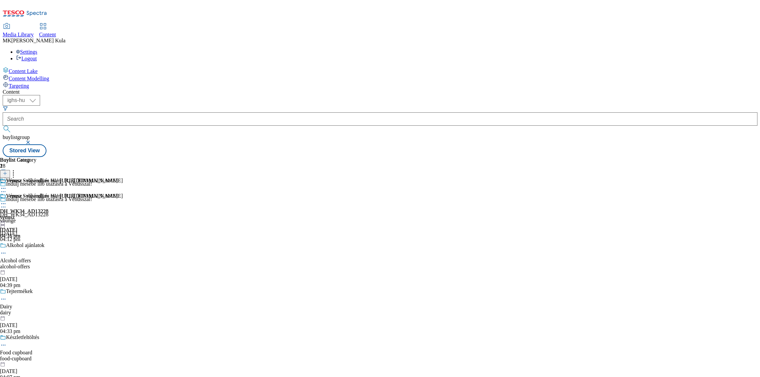
click at [7, 201] on icon at bounding box center [3, 204] width 7 height 7
click at [55, 262] on span "Open Preview Url" at bounding box center [38, 264] width 35 height 5
click at [7, 201] on icon at bounding box center [3, 204] width 7 height 7
click at [55, 262] on span "Open Preview Url" at bounding box center [38, 264] width 35 height 5
click at [7, 201] on icon at bounding box center [3, 204] width 7 height 7
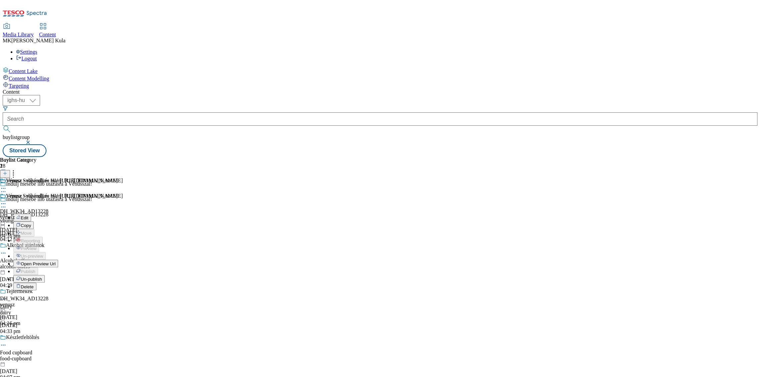
click at [42, 277] on span "Un-publish" at bounding box center [31, 279] width 21 height 5
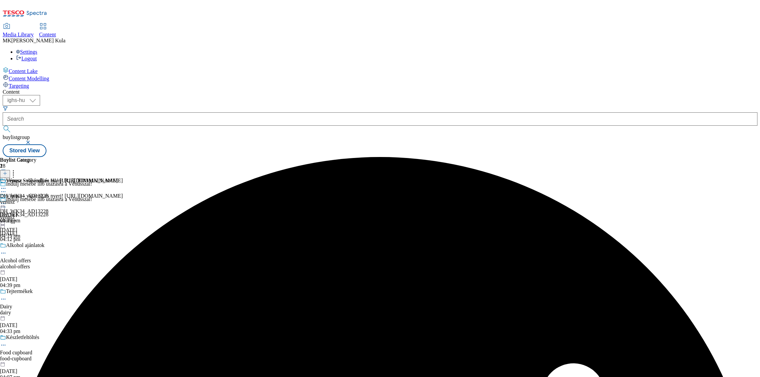
click at [7, 201] on icon at bounding box center [3, 204] width 7 height 7
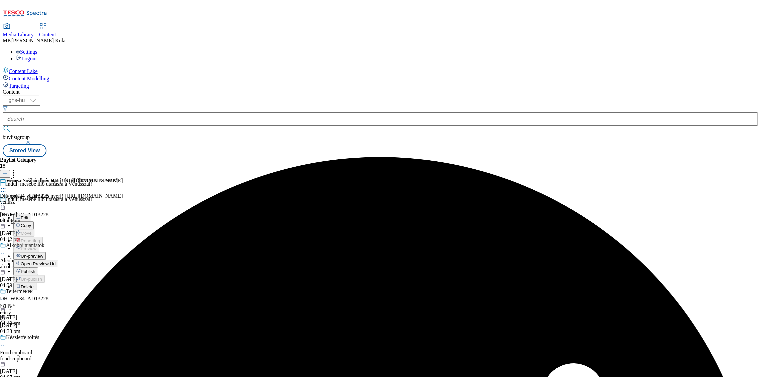
click at [55, 262] on span "Open Preview Url" at bounding box center [38, 264] width 35 height 5
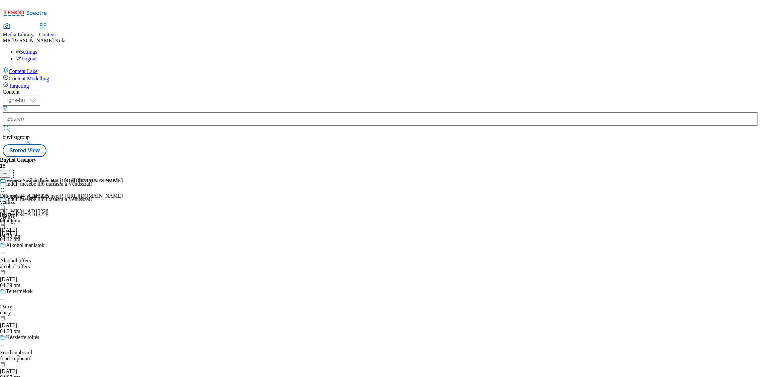
click at [118, 199] on div "venusz" at bounding box center [59, 202] width 118 height 6
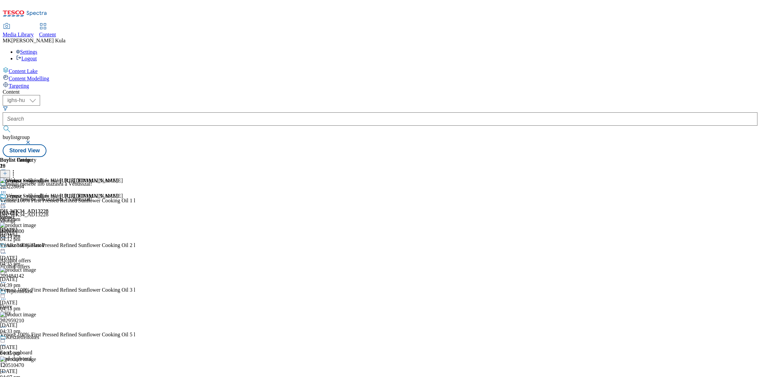
click at [118, 215] on div "venusz" at bounding box center [59, 218] width 118 height 6
click at [7, 190] on icon at bounding box center [3, 193] width 7 height 7
click at [601, 157] on div "Buylist Group 28 Indulj mesébe illő utazásra a Vénusszal! Indulj mesébe illő ut…" at bounding box center [380, 157] width 754 height 0
click at [118, 215] on div "venusz" at bounding box center [59, 218] width 118 height 6
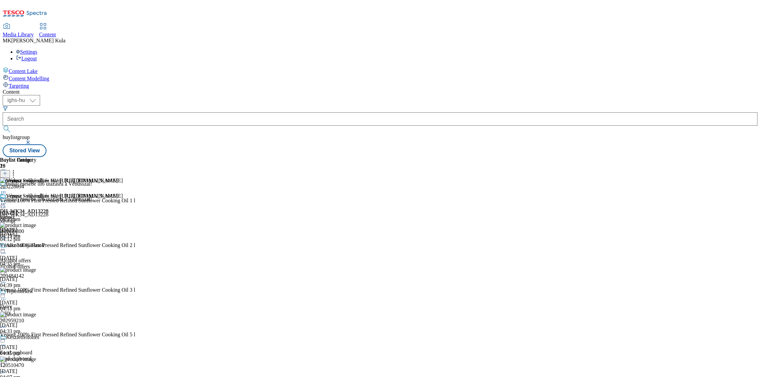
click at [17, 169] on icon at bounding box center [13, 172] width 7 height 7
click at [7, 201] on icon at bounding box center [3, 204] width 7 height 7
click at [31, 214] on button "Edit" at bounding box center [22, 218] width 18 height 8
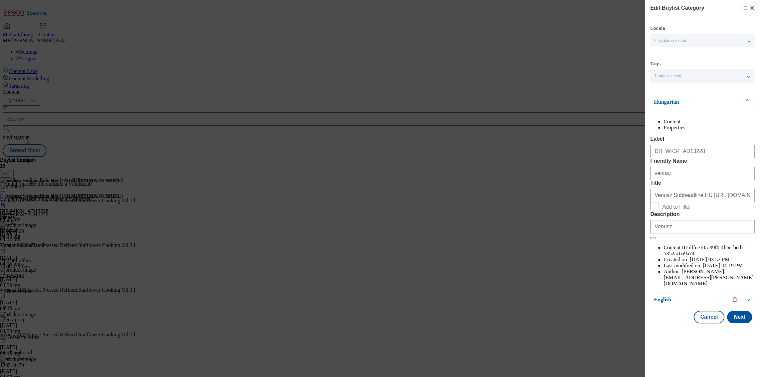
click at [685, 37] on div "2 locales selected" at bounding box center [702, 40] width 104 height 13
click at [723, 143] on div "Content Properties Label DH_WK34_AD13228 Friendly Name venusz Title Venusz Subh…" at bounding box center [702, 203] width 104 height 168
click at [712, 103] on p "Hungarian" at bounding box center [688, 102] width 70 height 7
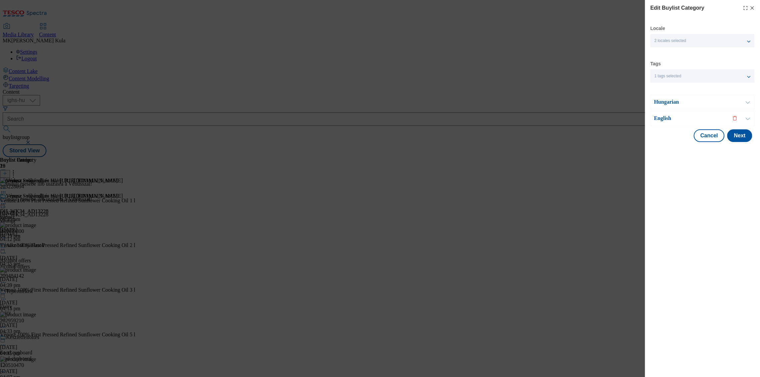
click at [667, 114] on div "English" at bounding box center [702, 118] width 104 height 15
click at [668, 120] on p "English" at bounding box center [688, 118] width 70 height 7
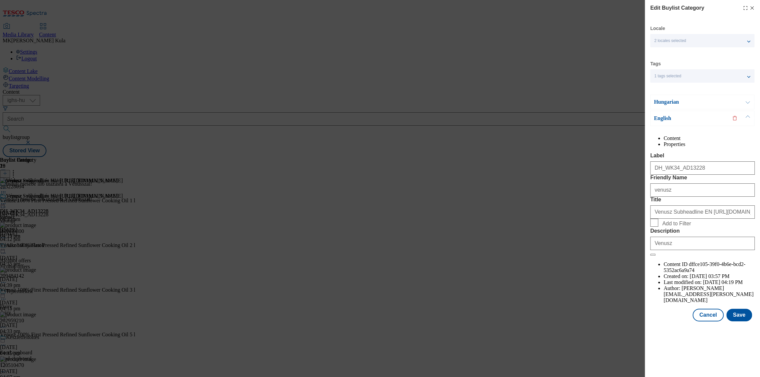
click at [752, 8] on line "Modal" at bounding box center [751, 8] width 3 height 3
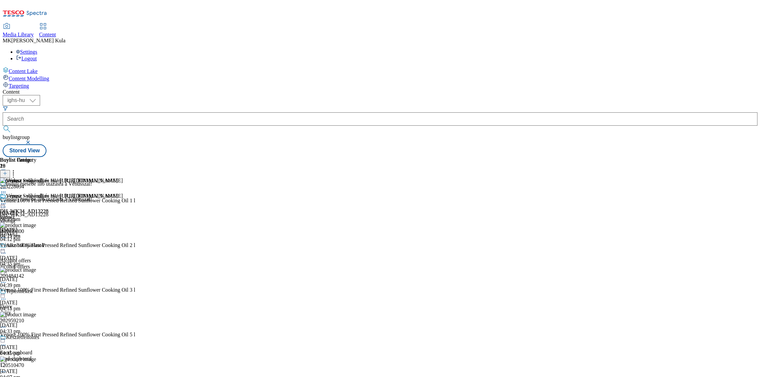
click at [17, 169] on icon at bounding box center [13, 172] width 7 height 7
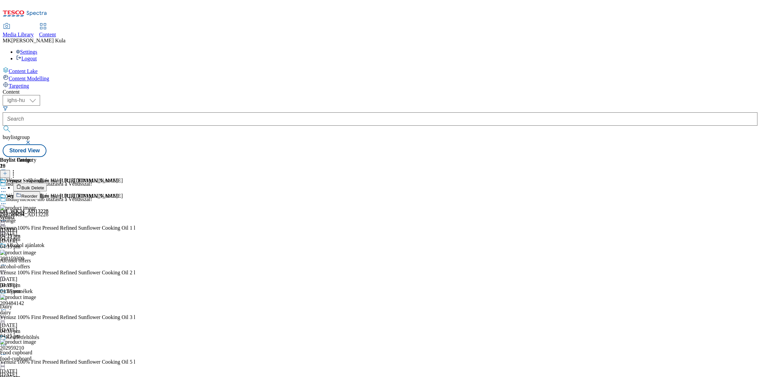
click at [595, 157] on div "Buylist Group 28 Indulj mesébe illő utazásra a Vénusszal! Indulj mesébe illő ut…" at bounding box center [380, 157] width 754 height 0
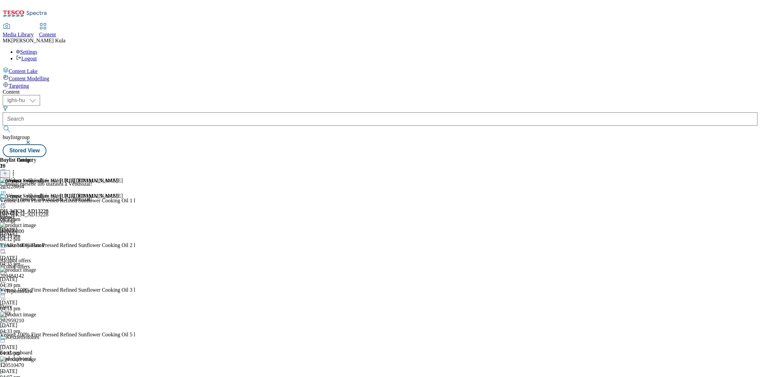
click at [17, 169] on icon at bounding box center [13, 172] width 7 height 7
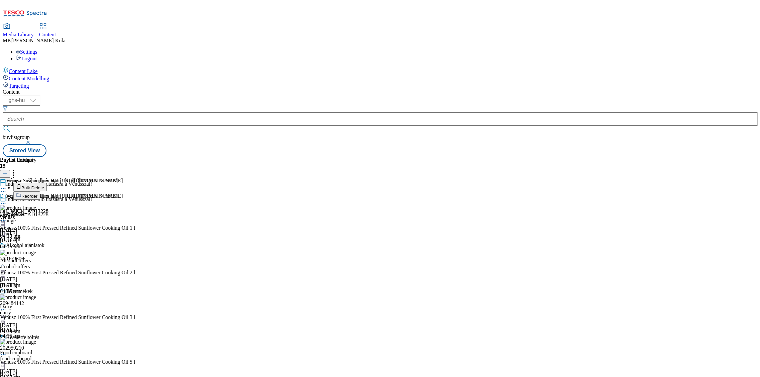
click at [40, 192] on button "Reorder" at bounding box center [26, 196] width 27 height 8
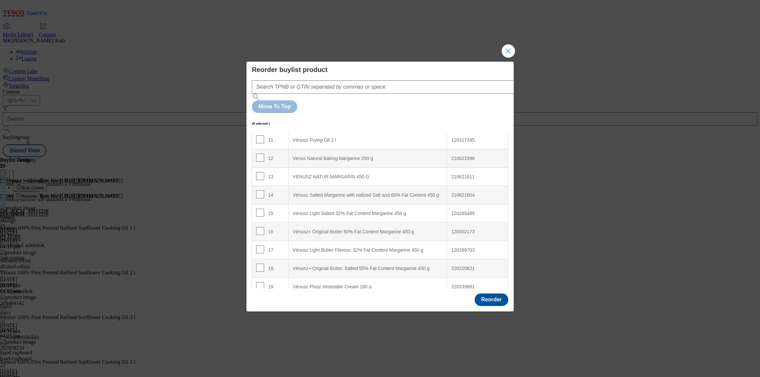
scroll to position [213, 0]
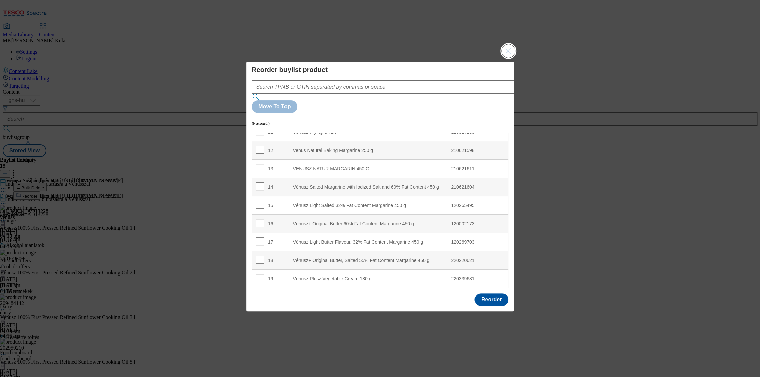
click at [508, 58] on button "Close Modal" at bounding box center [507, 50] width 13 height 13
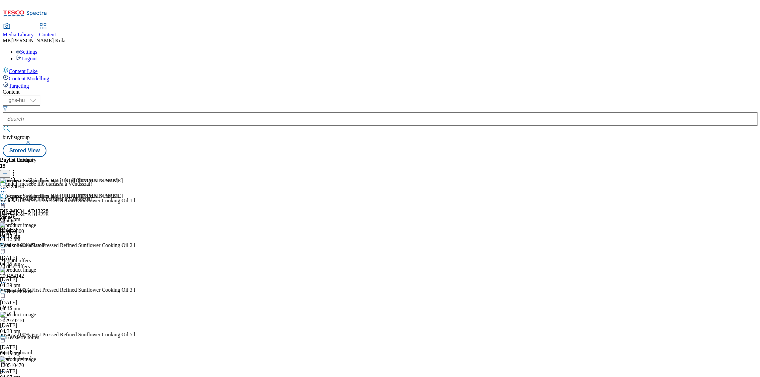
click at [123, 193] on div "Vénusz - vásárolj és nyerj! https://screvo.hu/venusz DH_WK34_AD13228 venusz 8 O…" at bounding box center [61, 216] width 123 height 46
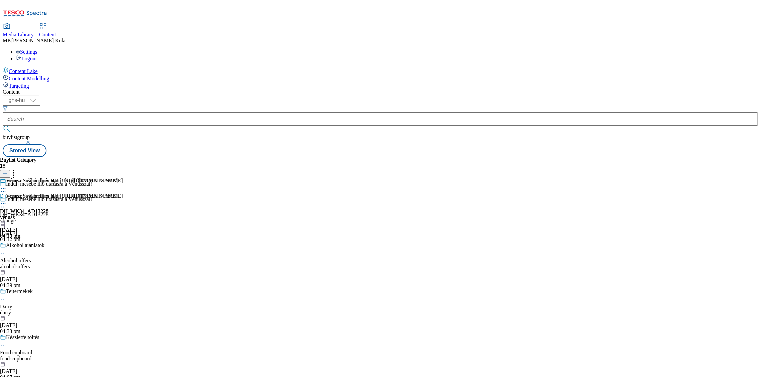
click at [123, 193] on div "Vénusz - vásárolj és nyerj! https://screvo.hu/venusz DH_WK34_AD13228 venusz 8 O…" at bounding box center [61, 216] width 123 height 46
click at [17, 169] on icon at bounding box center [13, 172] width 7 height 7
click at [123, 215] on div "venusz" at bounding box center [61, 218] width 123 height 6
click at [7, 201] on icon at bounding box center [3, 204] width 7 height 7
click at [43, 254] on span "Un-preview" at bounding box center [32, 256] width 22 height 5
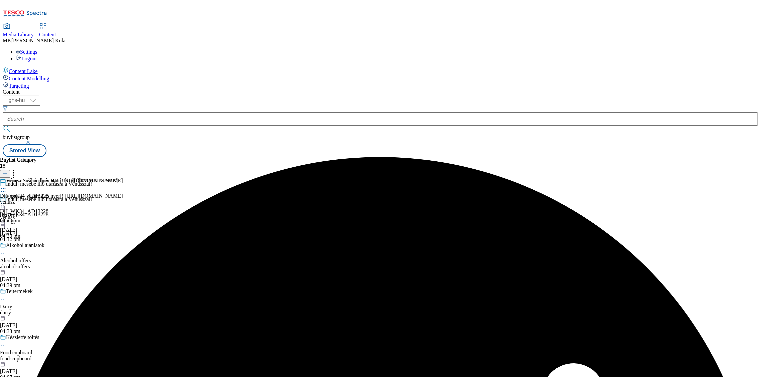
click at [118, 199] on div "venusz" at bounding box center [59, 202] width 118 height 6
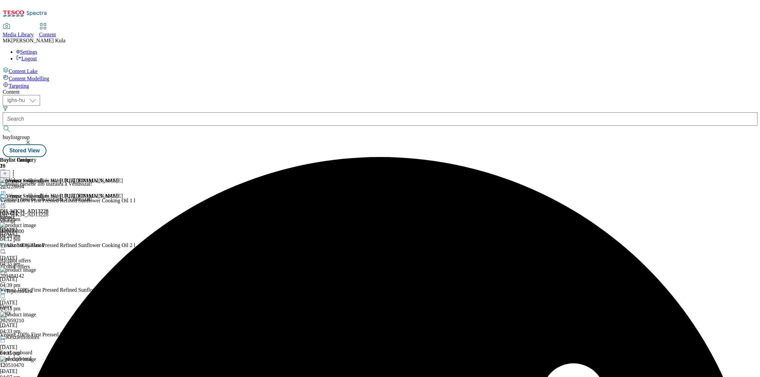
click at [17, 169] on icon at bounding box center [13, 172] width 7 height 7
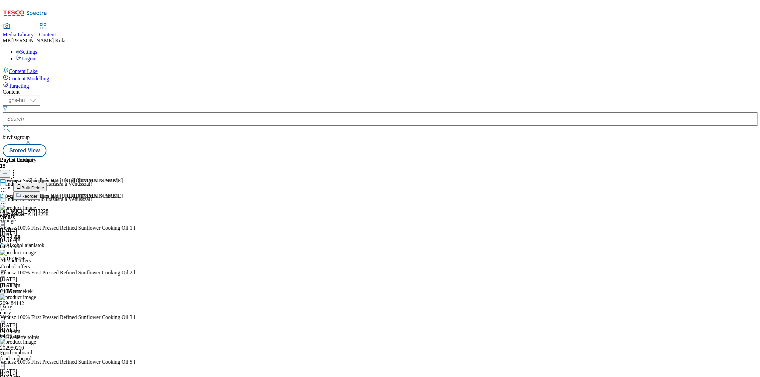
click at [44, 186] on span "Bulk Delete" at bounding box center [32, 188] width 23 height 5
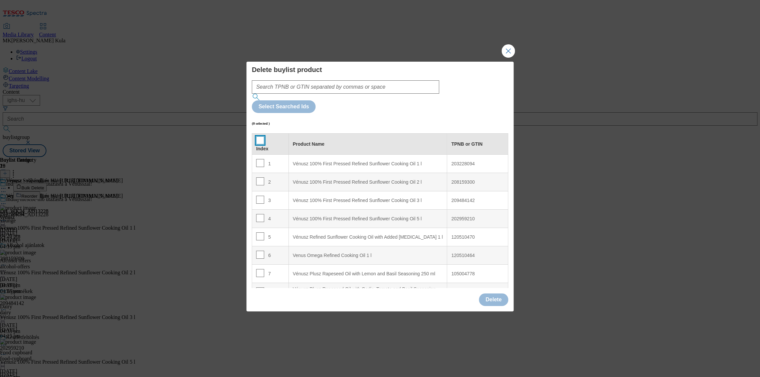
click at [260, 136] on input "Modal" at bounding box center [260, 140] width 8 height 8
checkbox input "true"
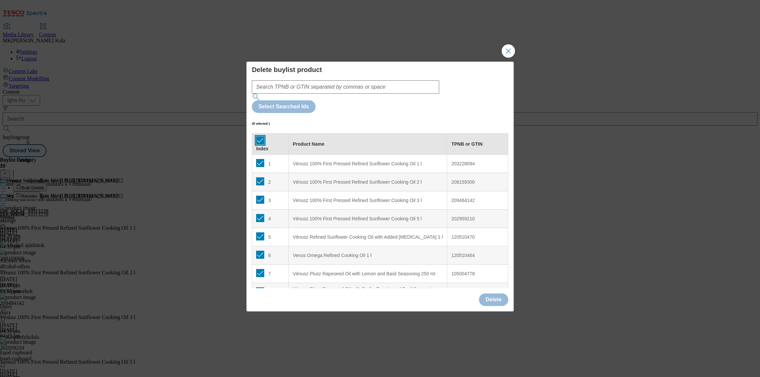
checkbox input "true"
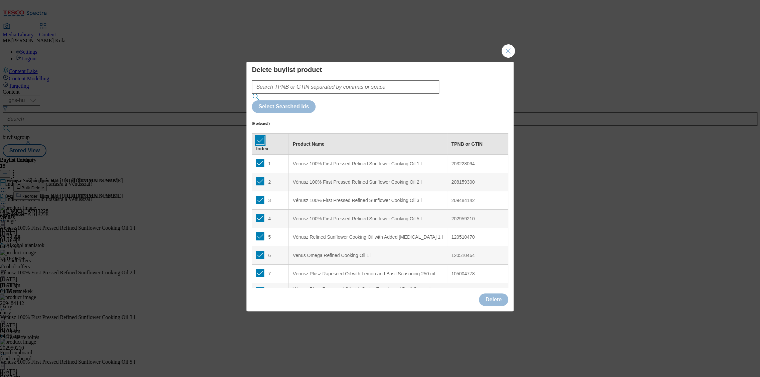
checkbox input "true"
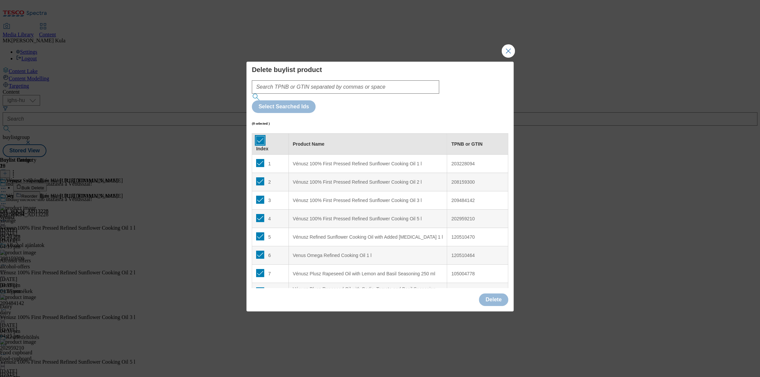
checkbox input "true"
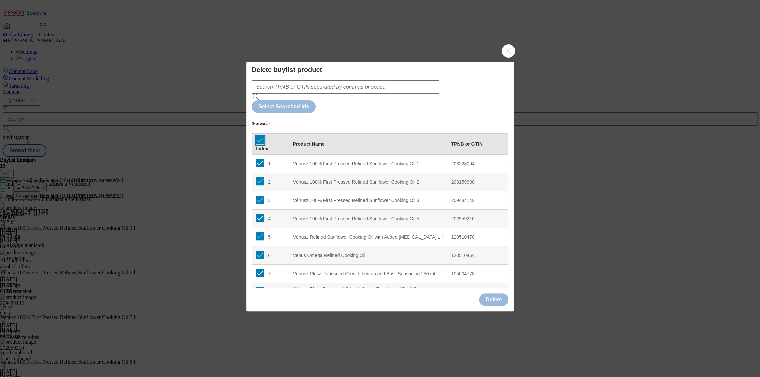
checkbox input "true"
click at [496, 294] on button "Delete" at bounding box center [493, 300] width 29 height 13
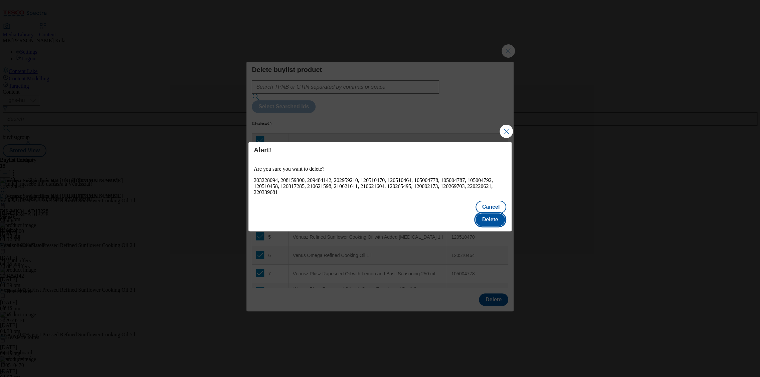
click at [495, 214] on button "Delete" at bounding box center [489, 220] width 29 height 13
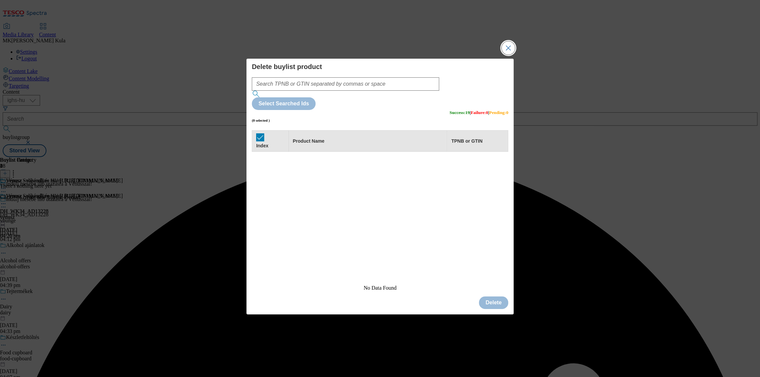
click at [506, 55] on button "Close Modal" at bounding box center [507, 47] width 13 height 13
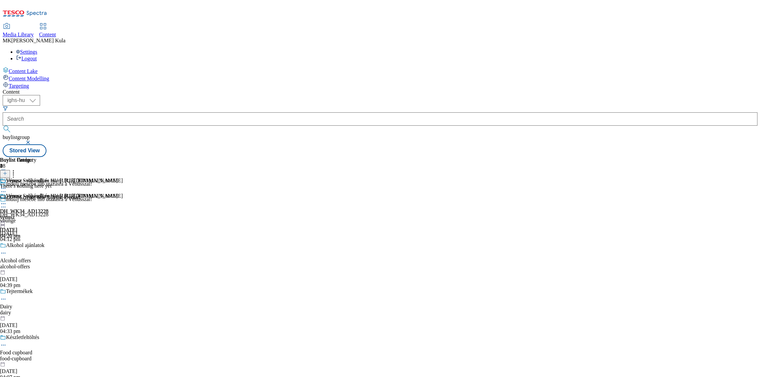
click at [80, 183] on div "There's nothing here yet Click + to create new Buylist Product" at bounding box center [40, 191] width 80 height 17
click at [118, 193] on div "Venusz Subheadline HU https://screvo.hu/hu/venusz DH_WK34_AD13228 venusz 8 Oct …" at bounding box center [59, 216] width 118 height 46
click at [80, 183] on div "There's nothing here yet Click + to create new Buylist Product" at bounding box center [40, 191] width 80 height 17
click at [17, 169] on icon at bounding box center [13, 172] width 7 height 7
click at [80, 205] on div "There's nothing here yet Click + to create new Buylist Product" at bounding box center [40, 213] width 80 height 17
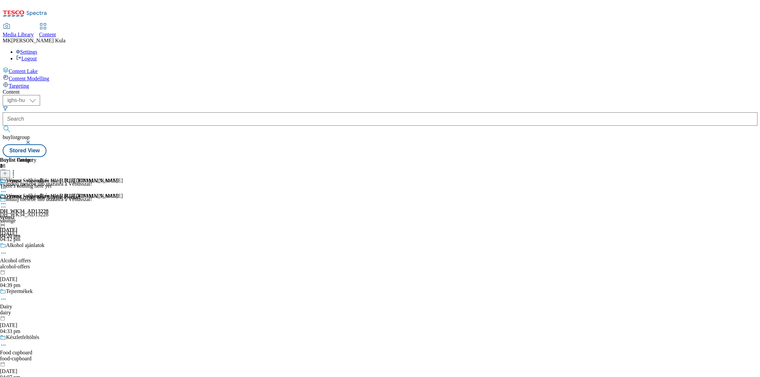
click at [7, 171] on icon at bounding box center [5, 173] width 5 height 5
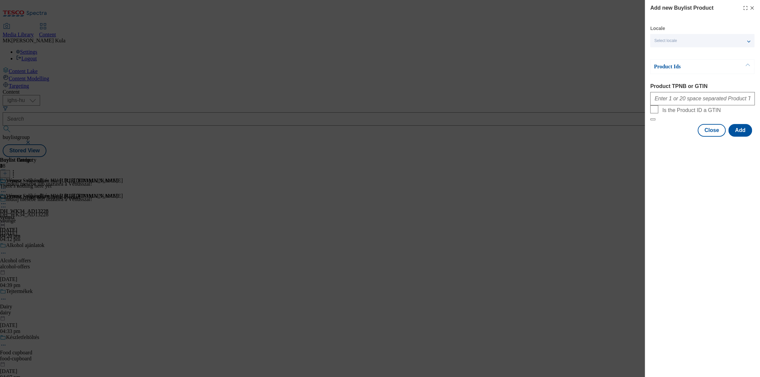
click at [678, 39] on div "Select locale" at bounding box center [702, 40] width 104 height 13
click at [670, 68] on span "English" at bounding box center [673, 68] width 15 height 4
click at [662, 68] on input "English" at bounding box center [658, 69] width 8 height 8
click at [686, 205] on div "Add new Buylist Product Locale 2 locales selected Hungarian English Product Ids…" at bounding box center [701, 188] width 115 height 377
click at [680, 101] on input "Product TPNB or GTIN" at bounding box center [702, 98] width 104 height 13
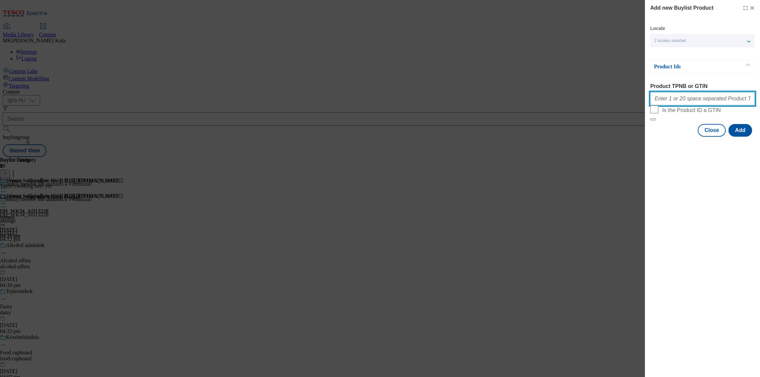
paste input "203228094 208159300 209484142 202959210 120510470 120510464 105004778 105004787…"
type input "203228094 208159300 209484142 202959210 120510470 120510464 105004778 105004787…"
click at [721, 242] on div "Add new Buylist Product Locale 2 locales selected Hungarian English Product Ids…" at bounding box center [701, 188] width 115 height 377
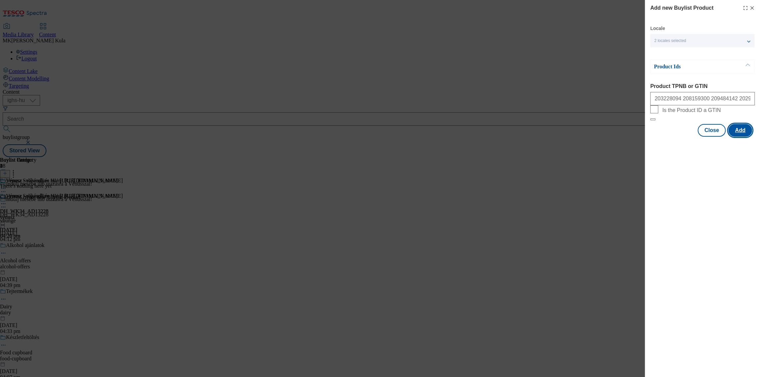
click at [740, 137] on button "Add" at bounding box center [740, 130] width 24 height 13
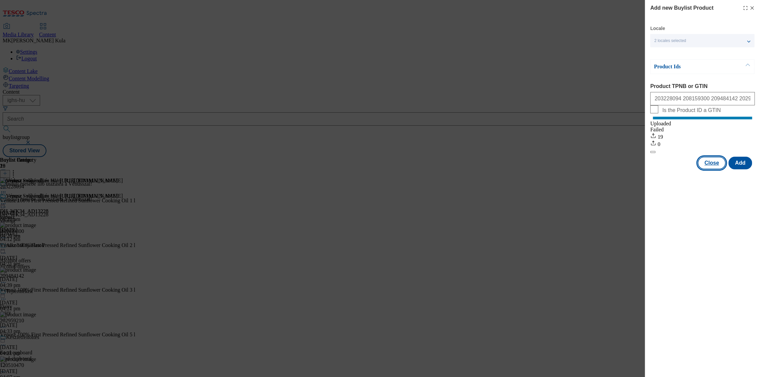
click at [714, 170] on button "Close" at bounding box center [711, 163] width 28 height 13
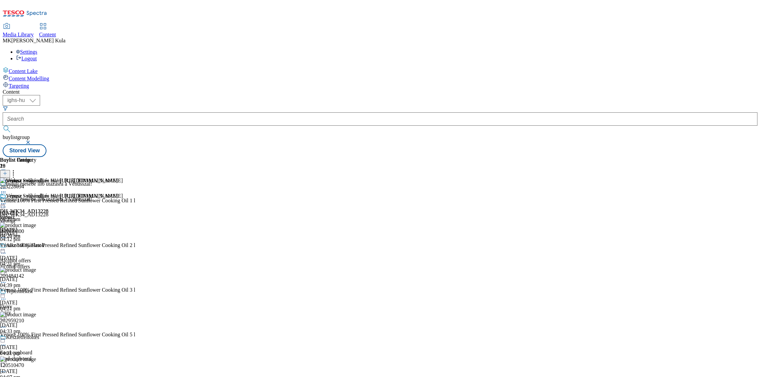
click at [7, 201] on icon at bounding box center [3, 204] width 7 height 7
click at [36, 246] on span "Preview" at bounding box center [29, 248] width 16 height 5
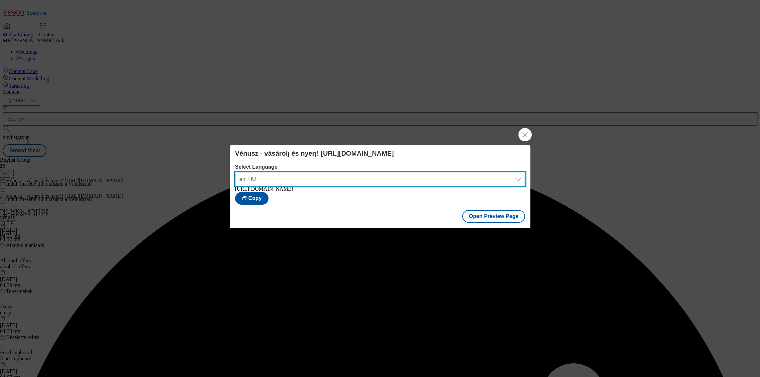
click at [344, 173] on select "en_HU hu_HU" at bounding box center [380, 179] width 290 height 13
click at [235, 173] on select "en_HU hu_HU" at bounding box center [380, 179] width 290 height 13
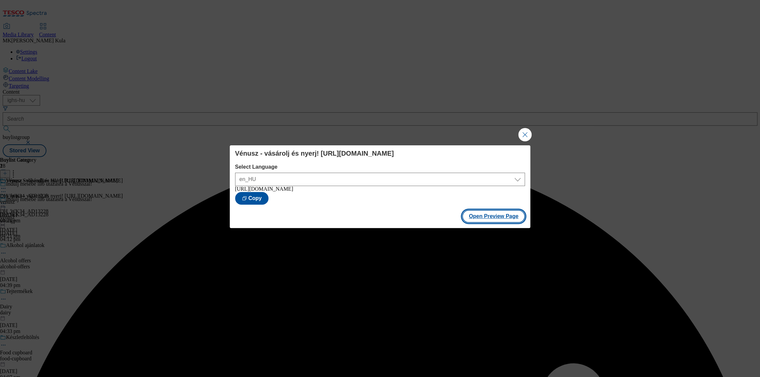
click at [498, 219] on button "Open Preview Page" at bounding box center [493, 216] width 63 height 13
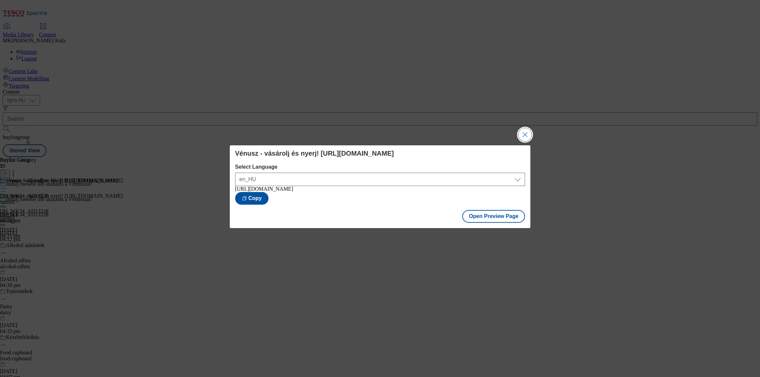
click at [523, 135] on button "Close Modal" at bounding box center [524, 134] width 13 height 13
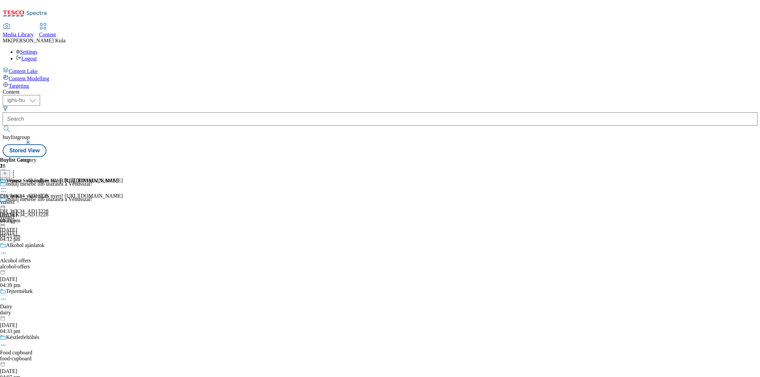
click at [7, 201] on icon at bounding box center [3, 204] width 7 height 7
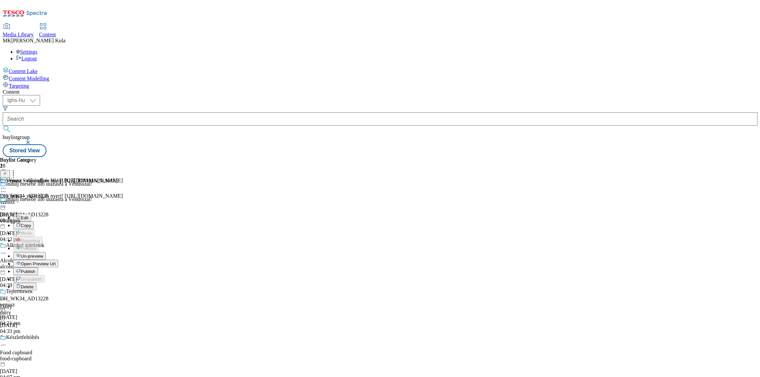
click at [35, 269] on span "Publish" at bounding box center [28, 271] width 15 height 5
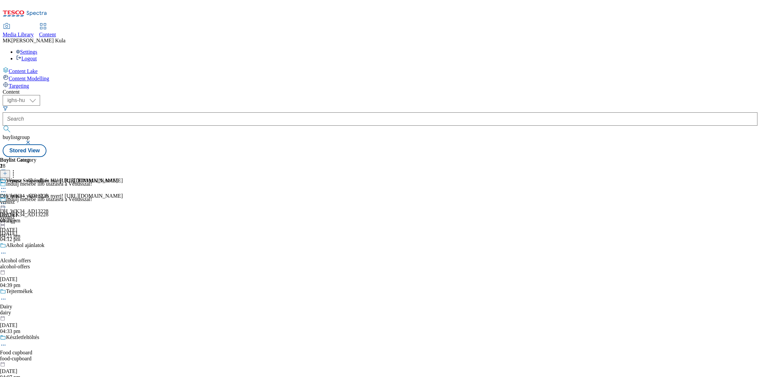
click at [123, 193] on div "Vénusz - vásárolj és nyerj! https://screvo.hu/venusz DH_WK34_AD13228 venusz 8 O…" at bounding box center [61, 216] width 123 height 46
click at [7, 201] on icon at bounding box center [3, 204] width 7 height 7
click at [621, 157] on div "Buylist Group 28 Indulj mesébe illő utazásra a Vénusszal! Indulj mesébe illő ut…" at bounding box center [380, 157] width 754 height 0
click at [2, 204] on circle at bounding box center [1, 204] width 1 height 1
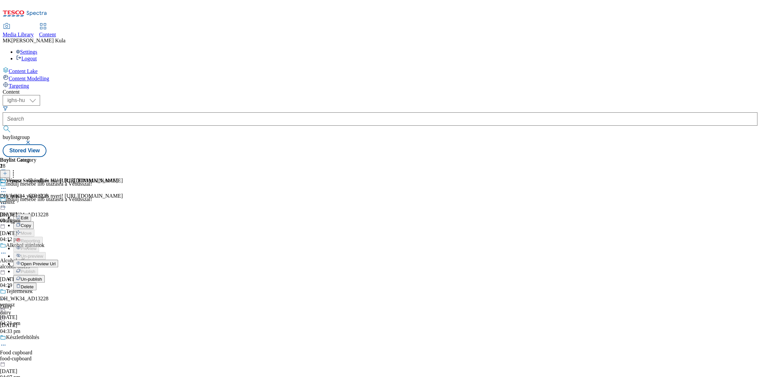
click at [31, 214] on button "Edit" at bounding box center [22, 218] width 18 height 8
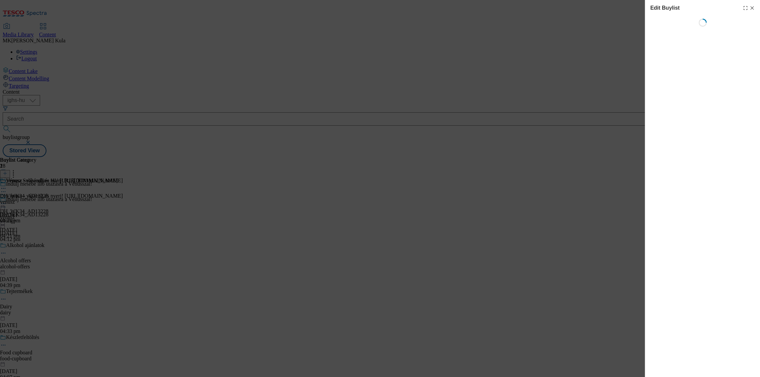
select select "evergreen"
select select "Banner"
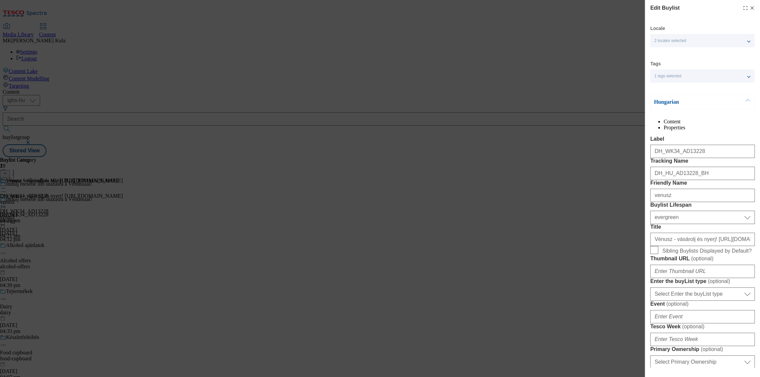
click at [685, 103] on p "Hungarian" at bounding box center [688, 102] width 70 height 7
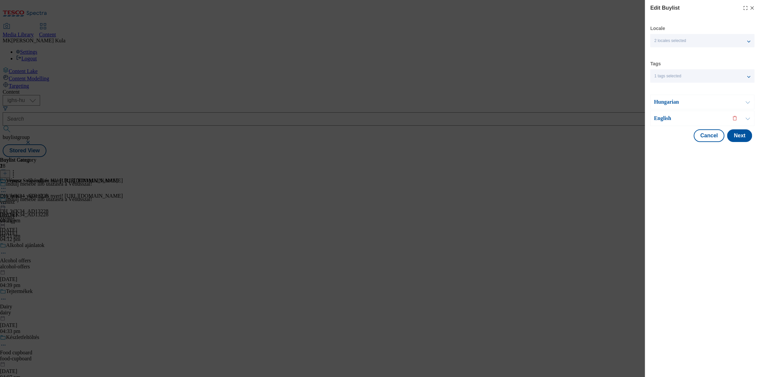
click at [668, 121] on p "English" at bounding box center [688, 118] width 70 height 7
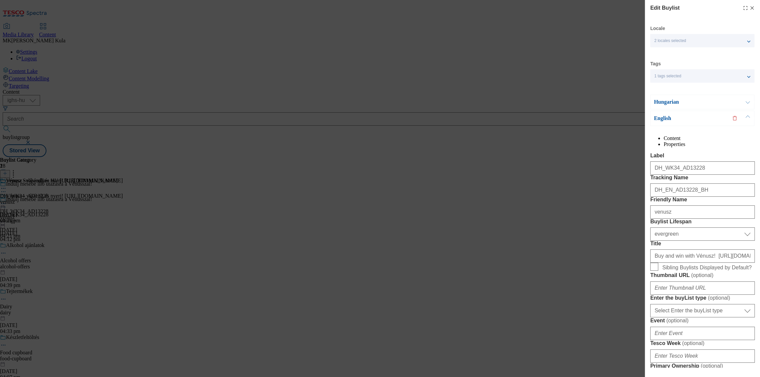
scroll to position [111, 0]
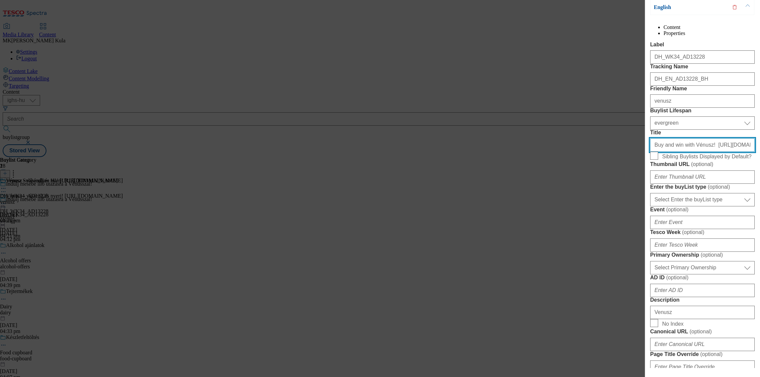
click at [663, 152] on input "Buy and win with Vénusz! https://screvo.hu/venusz" at bounding box center [702, 144] width 104 height 13
drag, startPoint x: 652, startPoint y: 202, endPoint x: 795, endPoint y: 203, distance: 143.2
click at [759, 160] on html "Icons icon_account icon_add icon_backward_link icon_basket icon_benefits icon_c…" at bounding box center [380, 80] width 760 height 160
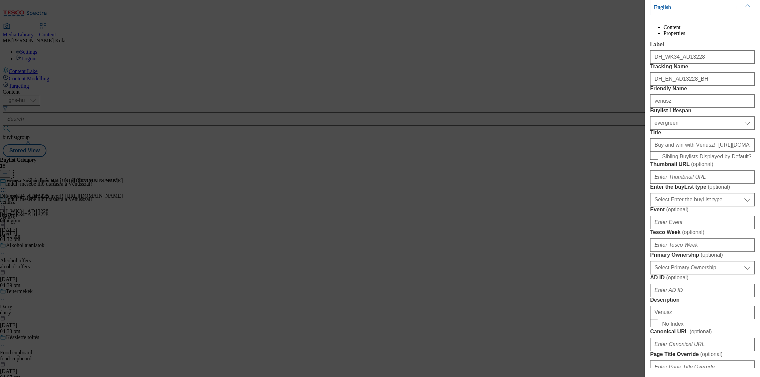
click at [584, 187] on div "Edit Buylist Locale 2 locales selected Hungarian English Tags 1 tags selected b…" at bounding box center [380, 188] width 760 height 377
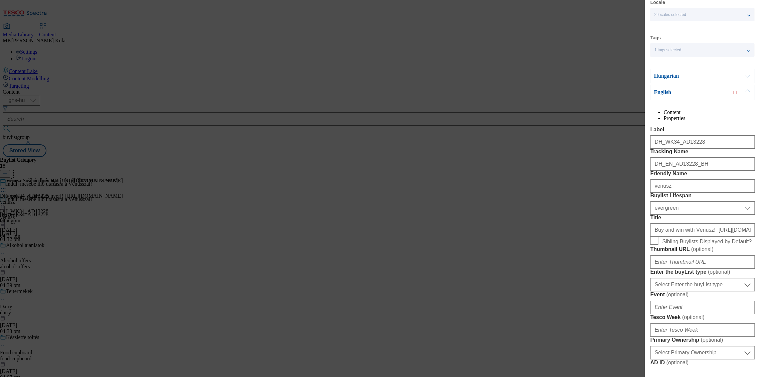
scroll to position [0, 0]
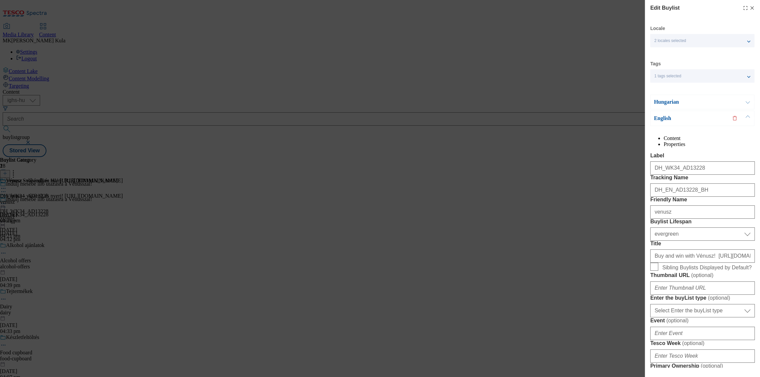
click at [749, 9] on icon "Modal" at bounding box center [751, 7] width 5 height 5
select select "evergreen"
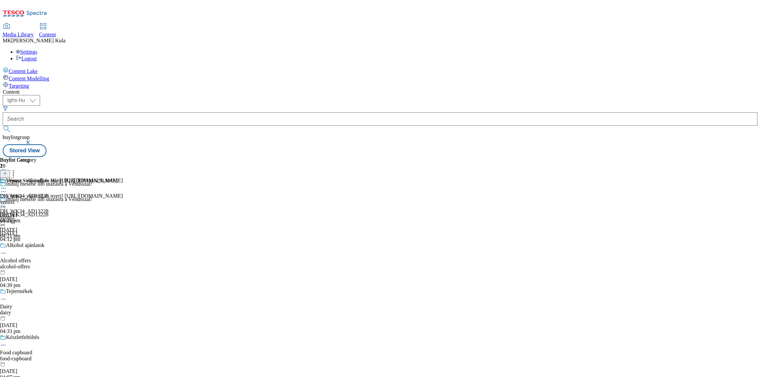
click at [7, 201] on icon at bounding box center [3, 204] width 7 height 7
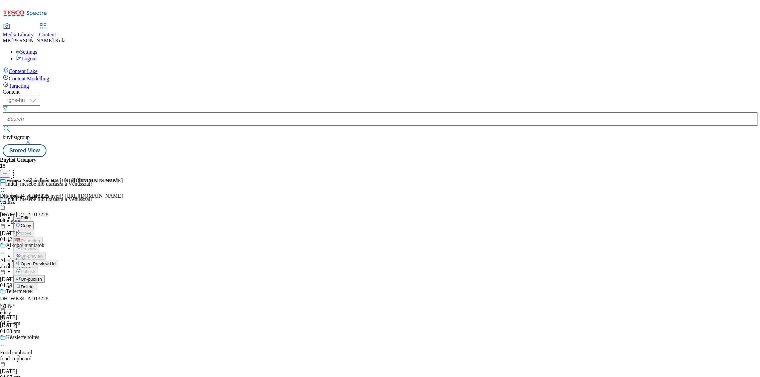
click at [55, 262] on span "Open Preview Url" at bounding box center [38, 264] width 35 height 5
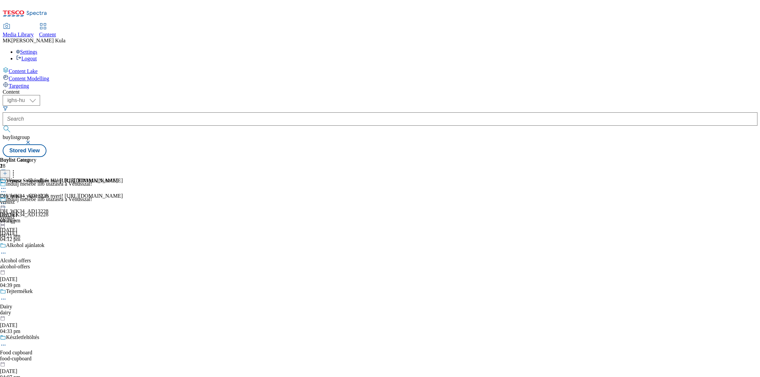
click at [7, 201] on icon at bounding box center [3, 204] width 7 height 7
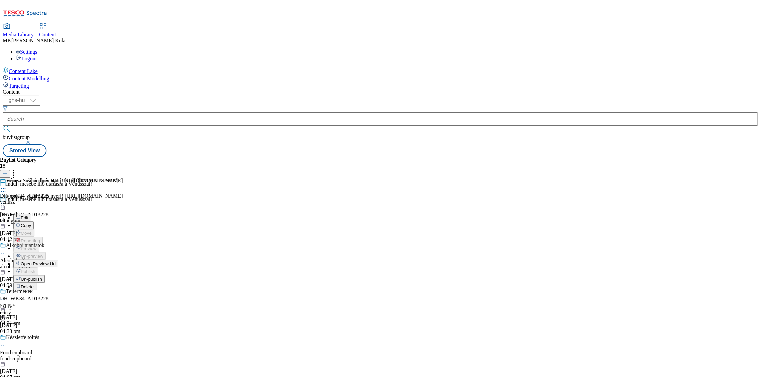
click at [31, 214] on button "Edit" at bounding box center [22, 218] width 18 height 8
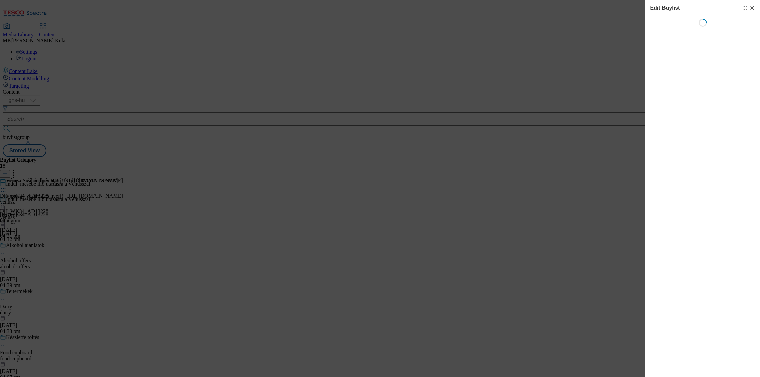
select select "evergreen"
select select "Banner"
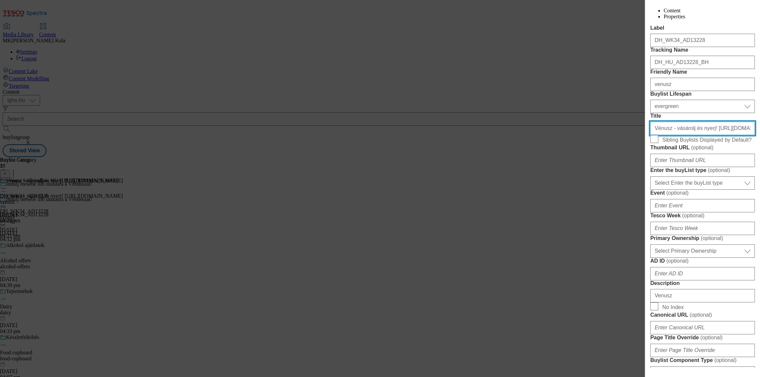
scroll to position [111, 0]
drag, startPoint x: 653, startPoint y: 185, endPoint x: 804, endPoint y: 191, distance: 150.3
click at [759, 160] on html "Icons icon_account icon_add icon_backward_link icon_basket icon_benefits icon_c…" at bounding box center [380, 80] width 760 height 160
paste input "Tiéd lehet a Vénuszos vászontáska, mesekönyv vagy a fődíj!"
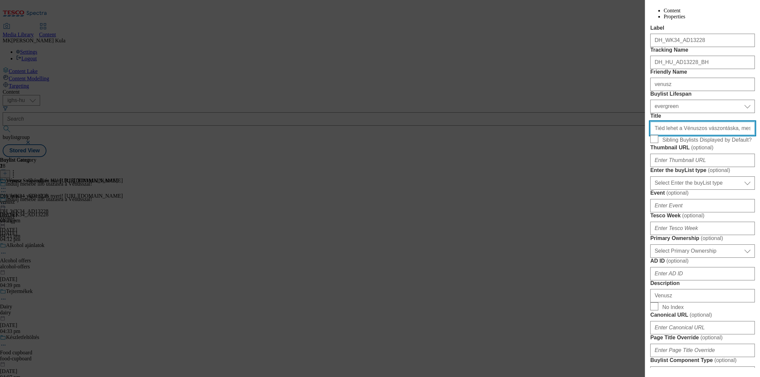
drag, startPoint x: 729, startPoint y: 187, endPoint x: 618, endPoint y: 188, distance: 110.8
click at [618, 188] on div "Edit Buylist Locale 2 locales selected Hungarian English Tags 1 tags selected b…" at bounding box center [380, 188] width 760 height 377
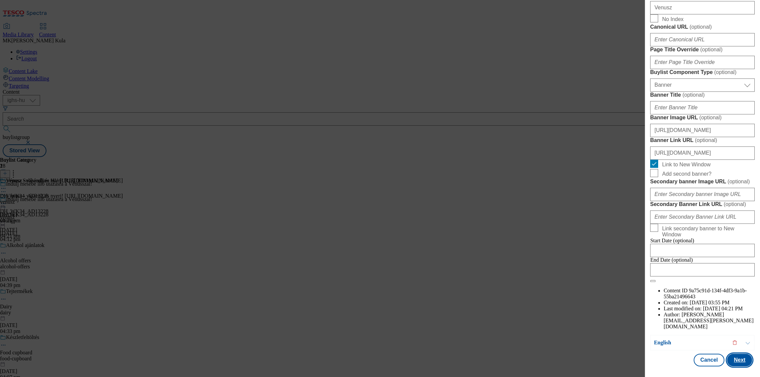
type input "Tiéd lehet a Vénuszos vászontáska, mesekönyv vagy a fődíj!"
click at [738, 359] on button "Next" at bounding box center [739, 360] width 25 height 13
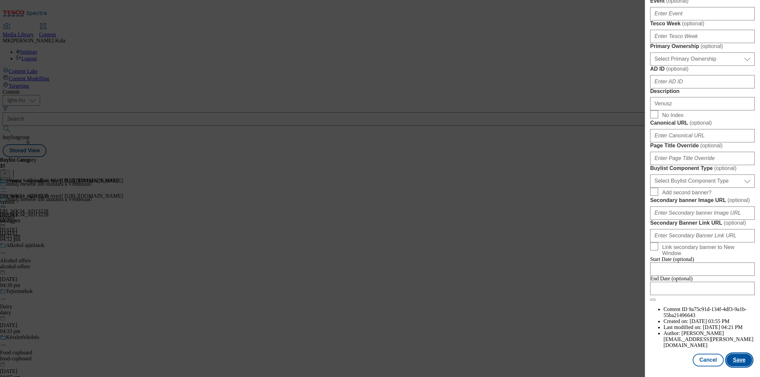
scroll to position [531, 0]
click at [735, 356] on button "Save" at bounding box center [739, 360] width 26 height 13
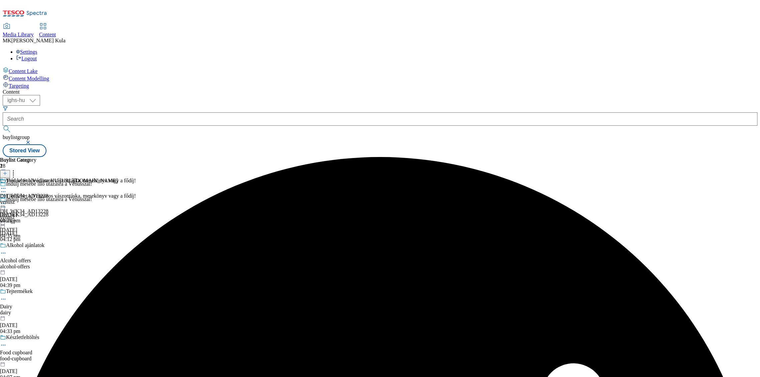
click at [7, 201] on icon at bounding box center [3, 204] width 7 height 7
click at [36, 246] on span "Preview" at bounding box center [29, 248] width 16 height 5
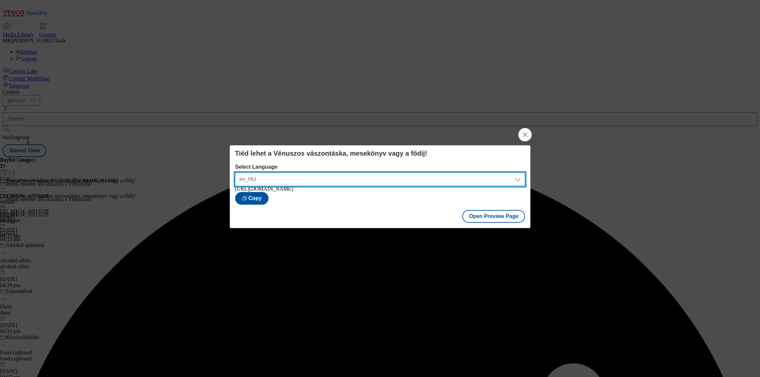
click at [354, 181] on select "en_HU hu_HU" at bounding box center [380, 179] width 290 height 13
select select "https://bevasarlas.tesco.hu/groceries/hu-HU/buylists/vbunge/venusz?preview=true"
click at [235, 173] on select "en_HU hu_HU" at bounding box center [380, 179] width 290 height 13
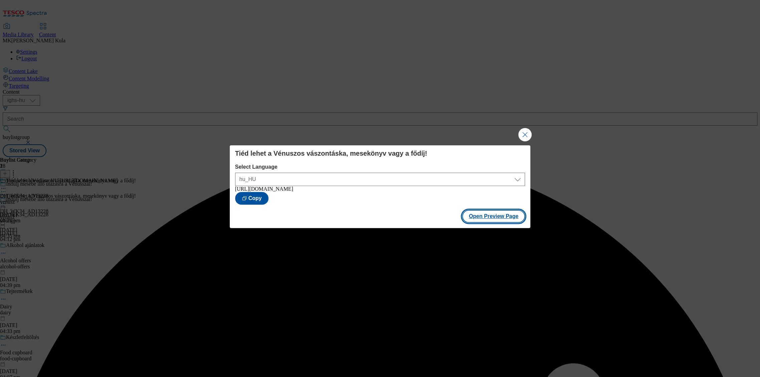
click at [488, 220] on button "Open Preview Page" at bounding box center [493, 216] width 63 height 13
click at [522, 134] on button "Close Modal" at bounding box center [524, 134] width 13 height 13
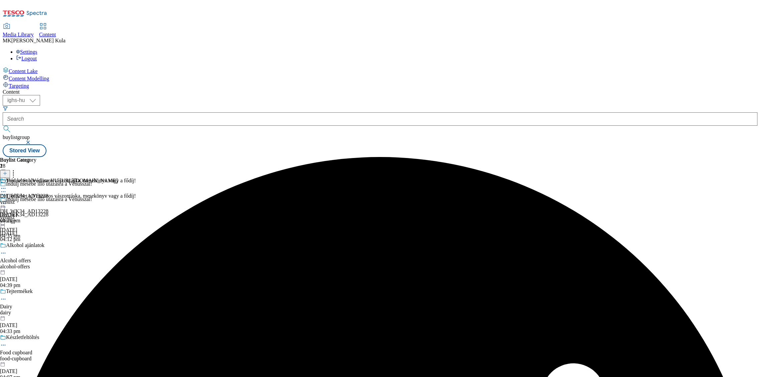
click at [4, 204] on circle at bounding box center [3, 204] width 1 height 1
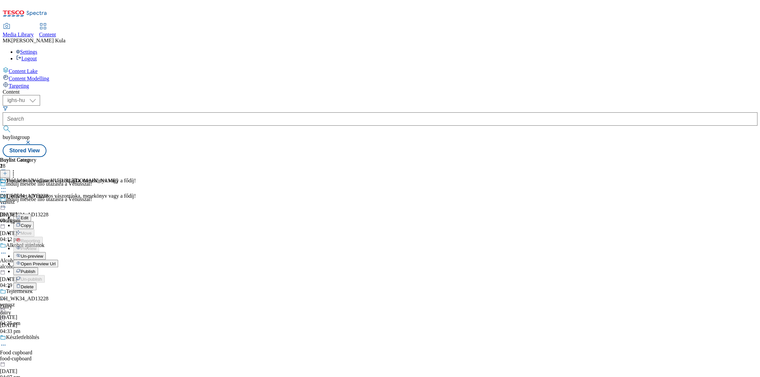
click at [35, 269] on span "Publish" at bounding box center [28, 271] width 15 height 5
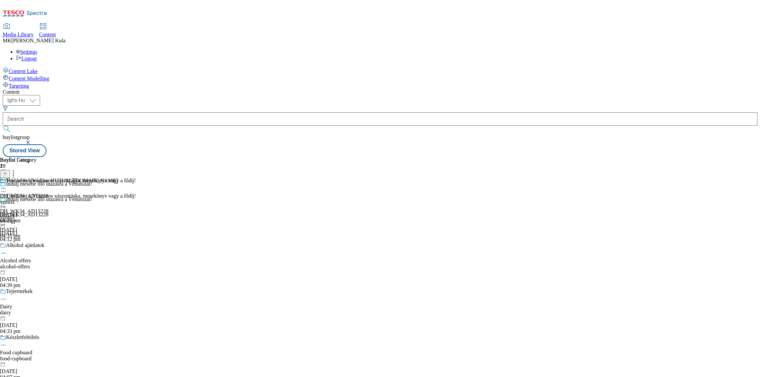
click at [7, 201] on icon at bounding box center [3, 204] width 7 height 7
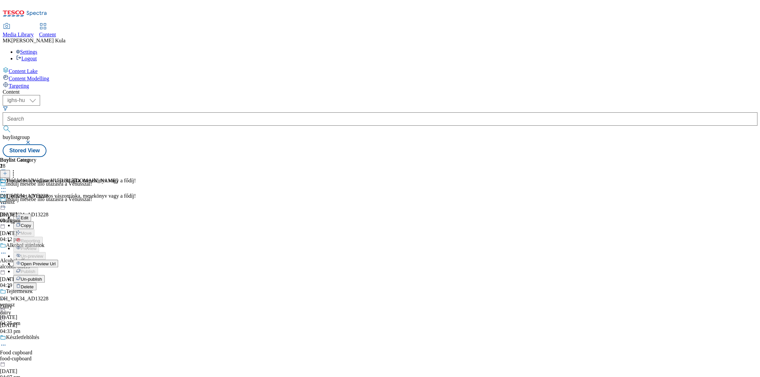
click at [55, 262] on span "Open Preview Url" at bounding box center [38, 264] width 35 height 5
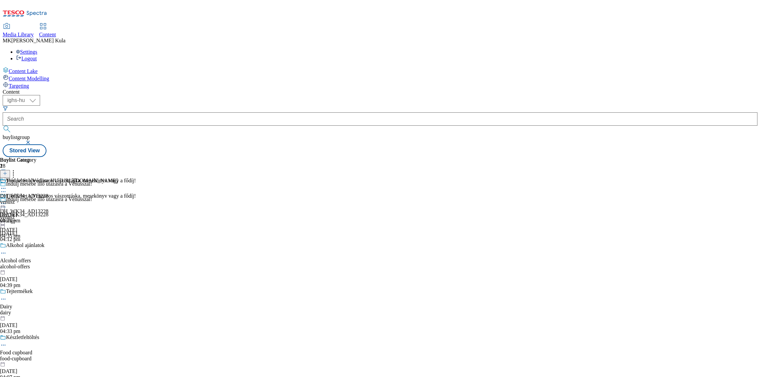
click at [7, 201] on icon at bounding box center [3, 204] width 7 height 7
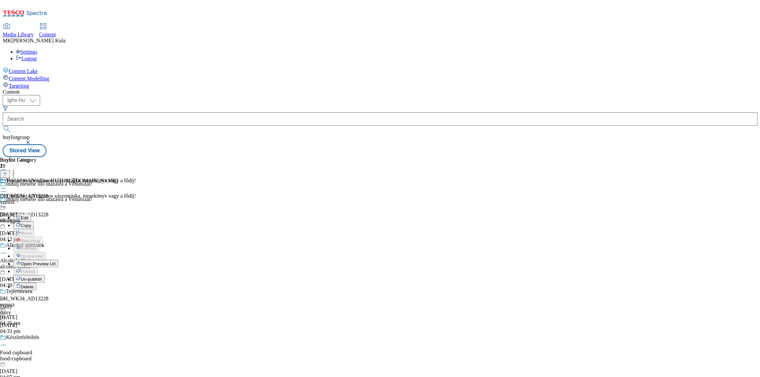
click at [58, 260] on button "Open Preview Url" at bounding box center [35, 264] width 45 height 8
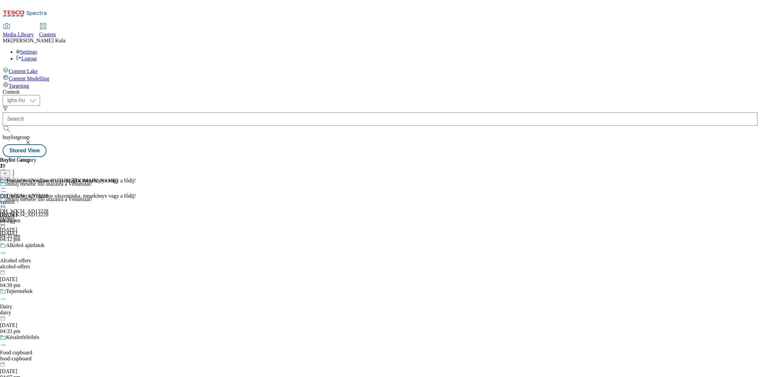
click at [7, 201] on icon at bounding box center [3, 204] width 7 height 7
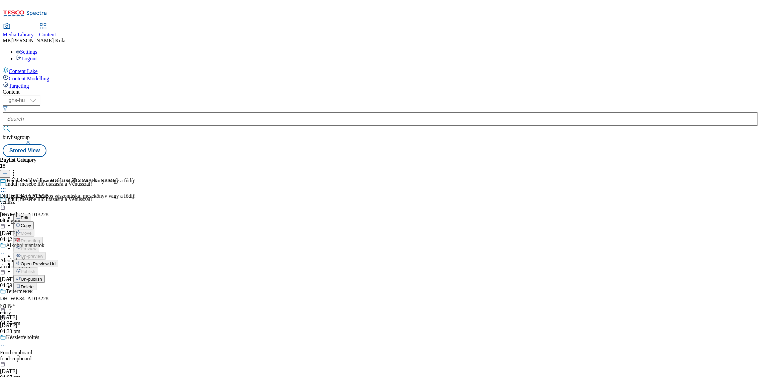
click at [55, 262] on span "Open Preview Url" at bounding box center [38, 264] width 35 height 5
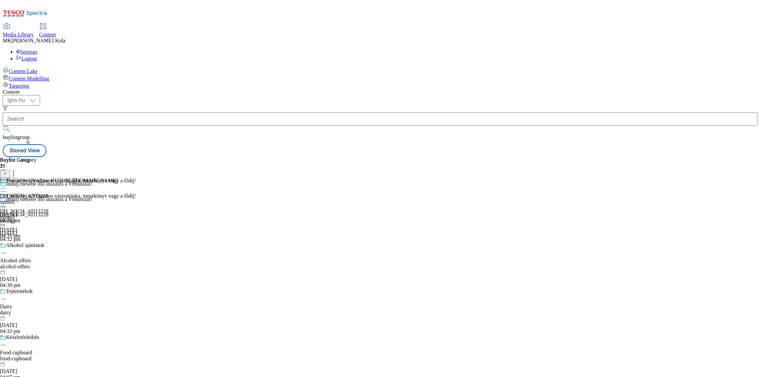
click at [136, 215] on div "venusz" at bounding box center [68, 218] width 136 height 6
click at [7, 201] on icon at bounding box center [3, 204] width 7 height 7
click at [472, 157] on div "Buylist Group 28 Indulj mesébe illő utazásra a Vénusszal! Indulj mesébe illő ut…" at bounding box center [380, 157] width 754 height 0
click at [7, 201] on icon at bounding box center [3, 204] width 7 height 7
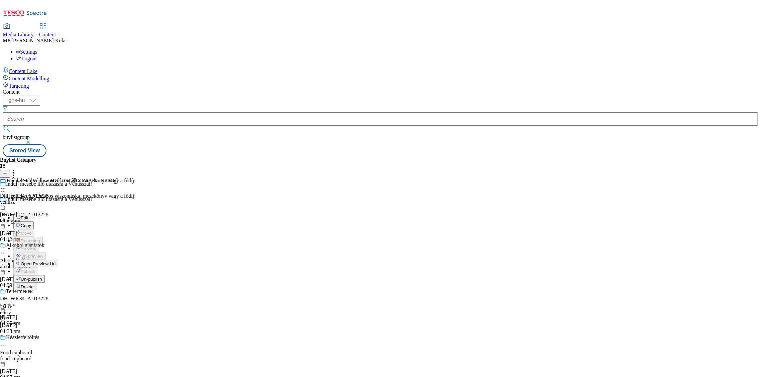
click at [55, 262] on span "Open Preview Url" at bounding box center [38, 264] width 35 height 5
